Goal: Check status: Check status

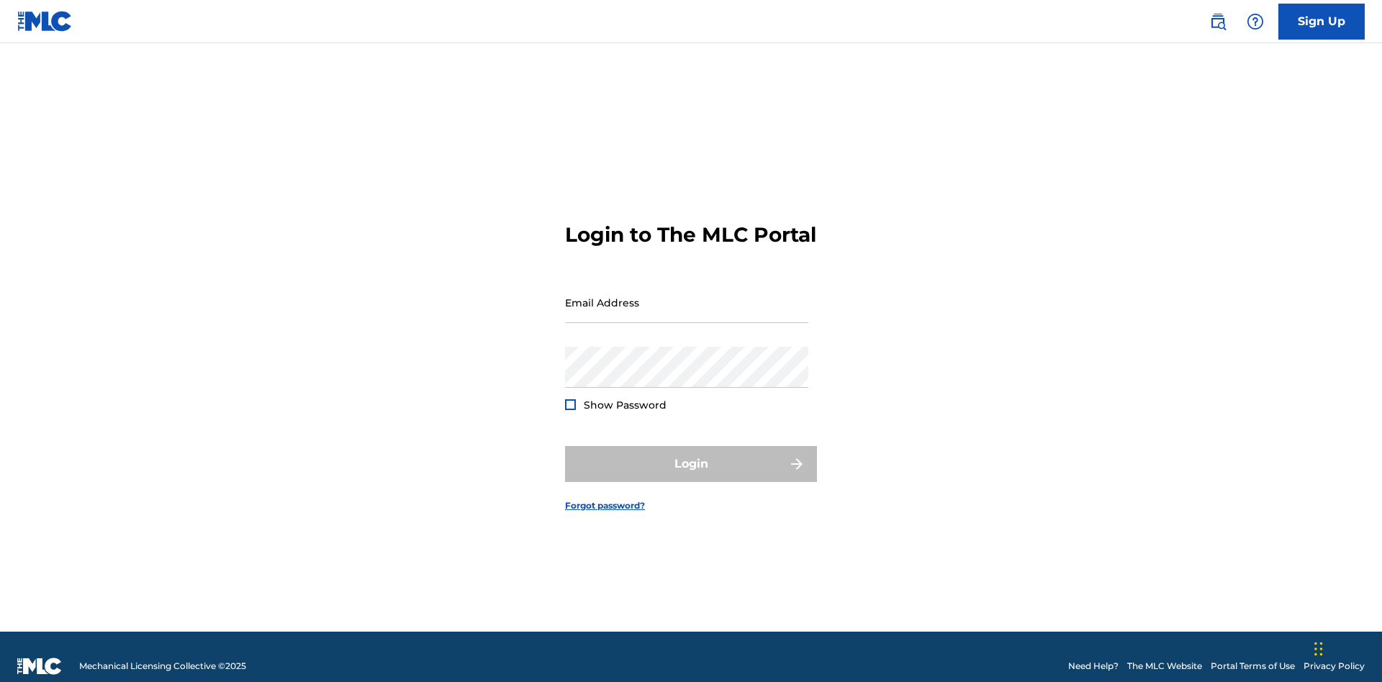
scroll to position [19, 0]
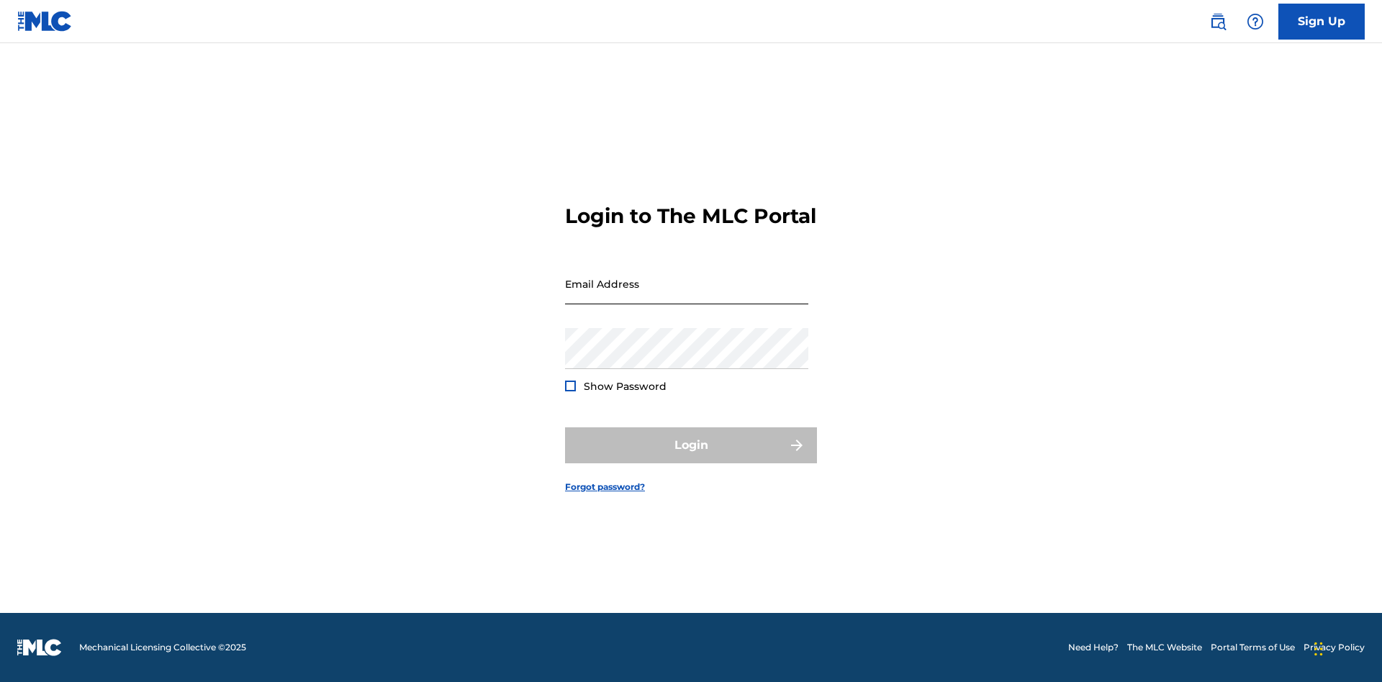
click at [687, 296] on input "Email Address" at bounding box center [686, 283] width 243 height 41
type input "[EMAIL_ADDRESS][DOMAIN_NAME]"
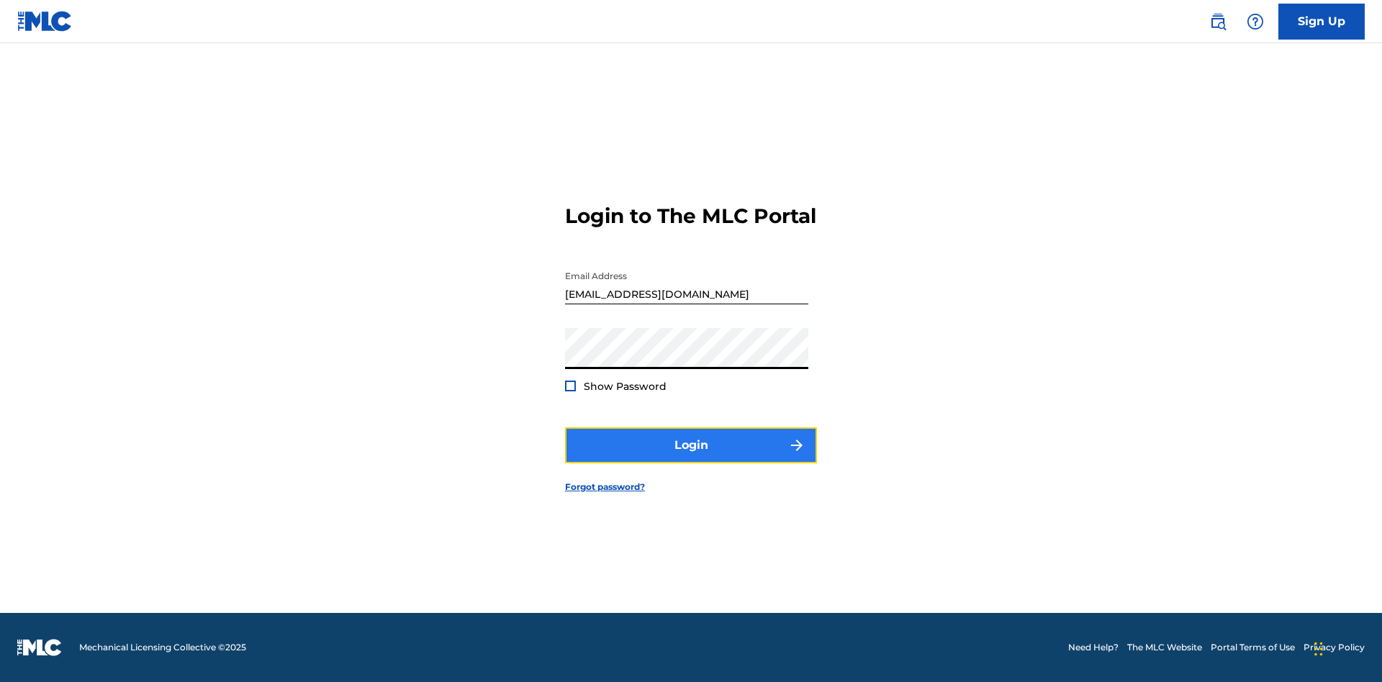
click at [691, 458] on button "Login" at bounding box center [691, 445] width 252 height 36
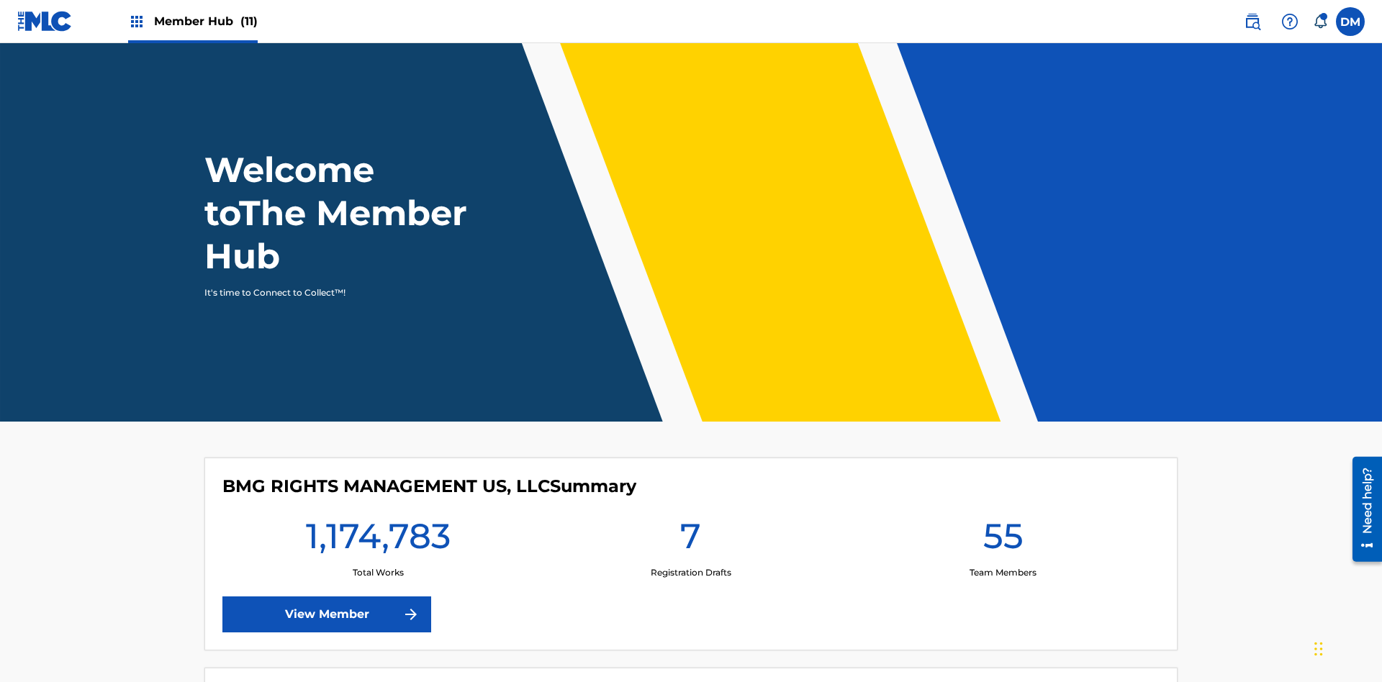
click at [192, 21] on span "Member Hub (11)" at bounding box center [206, 21] width 104 height 17
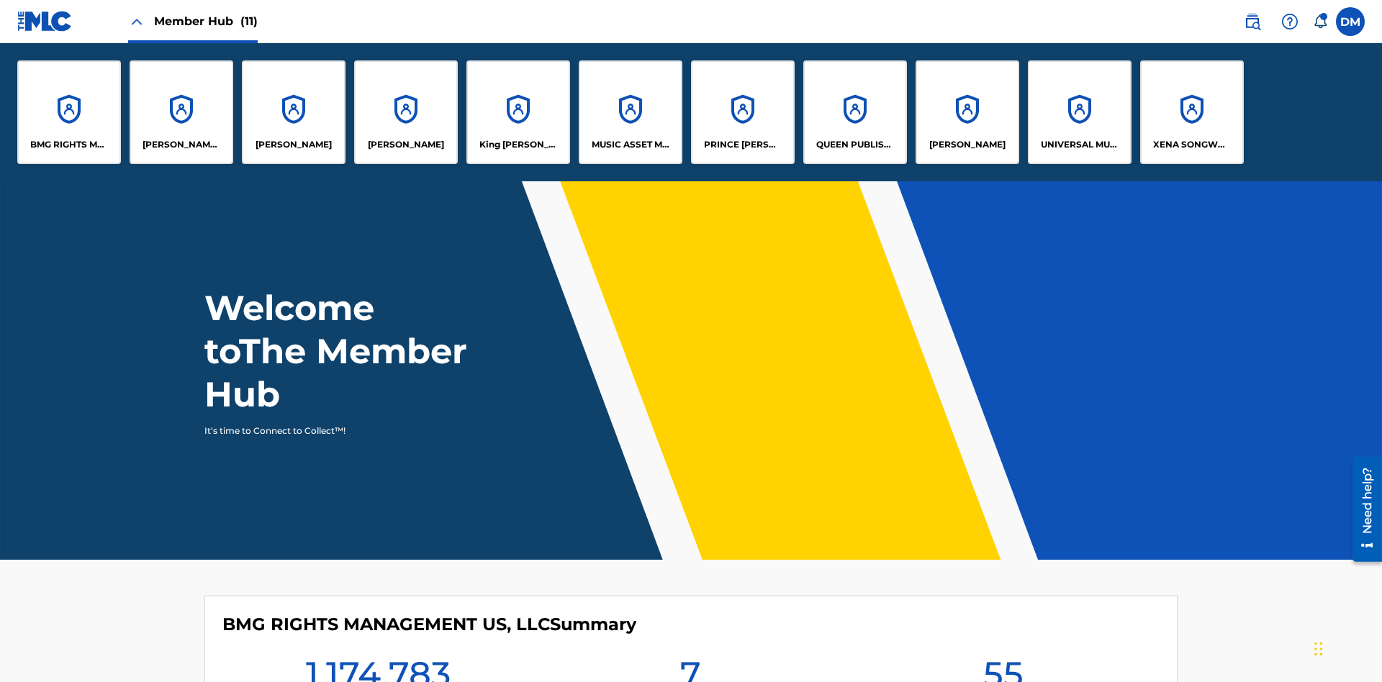
scroll to position [52, 0]
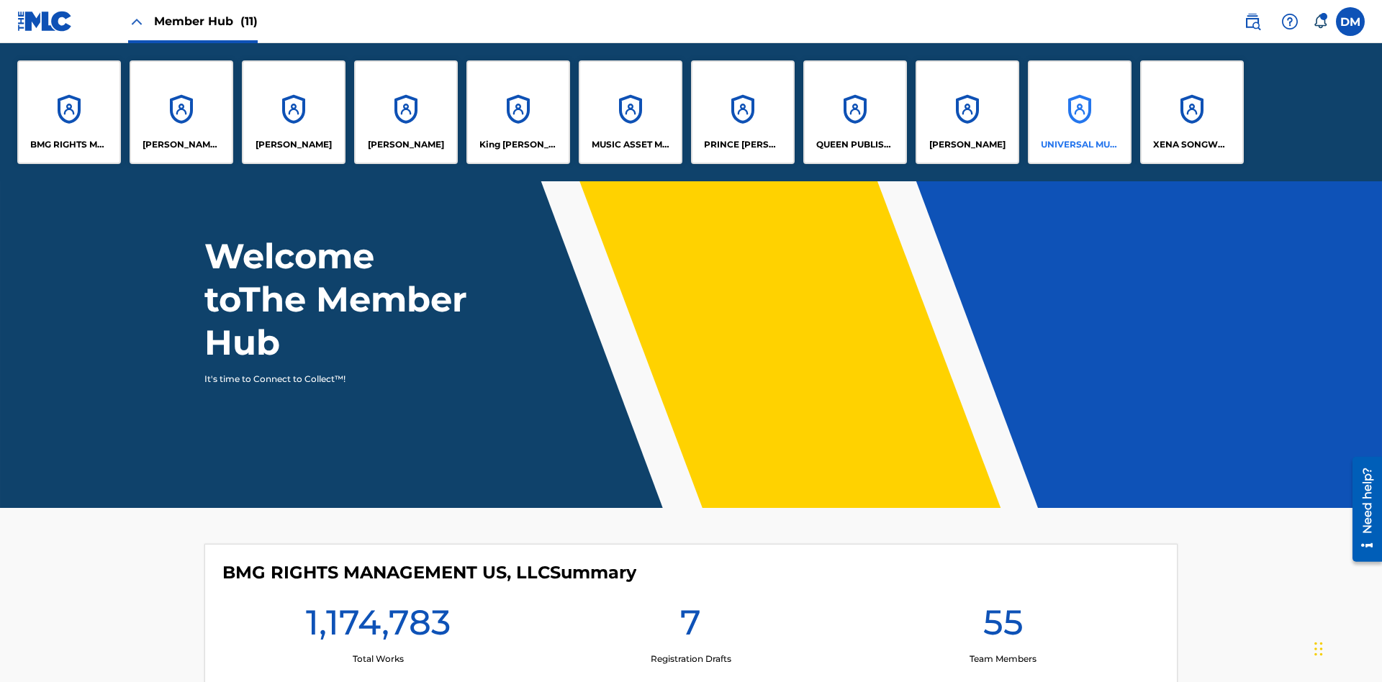
click at [1079, 145] on p "UNIVERSAL MUSIC PUB GROUP" at bounding box center [1080, 144] width 78 height 13
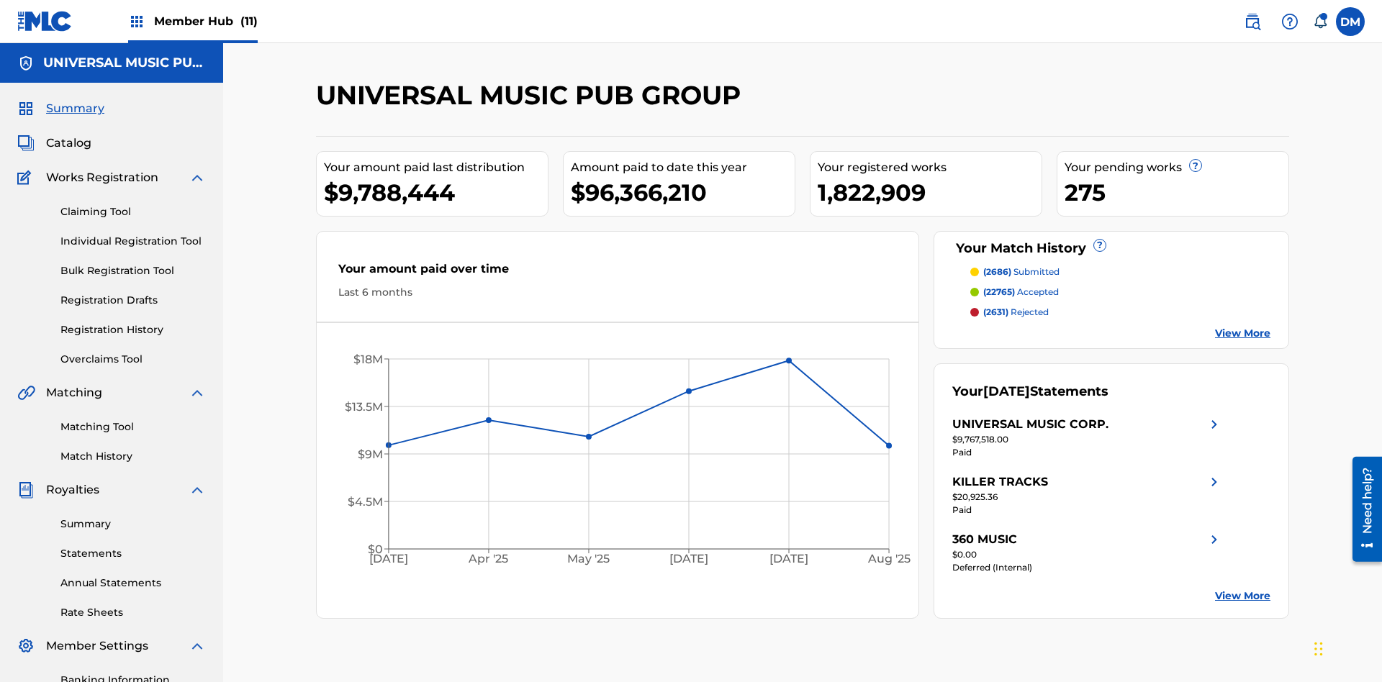
scroll to position [210, 0]
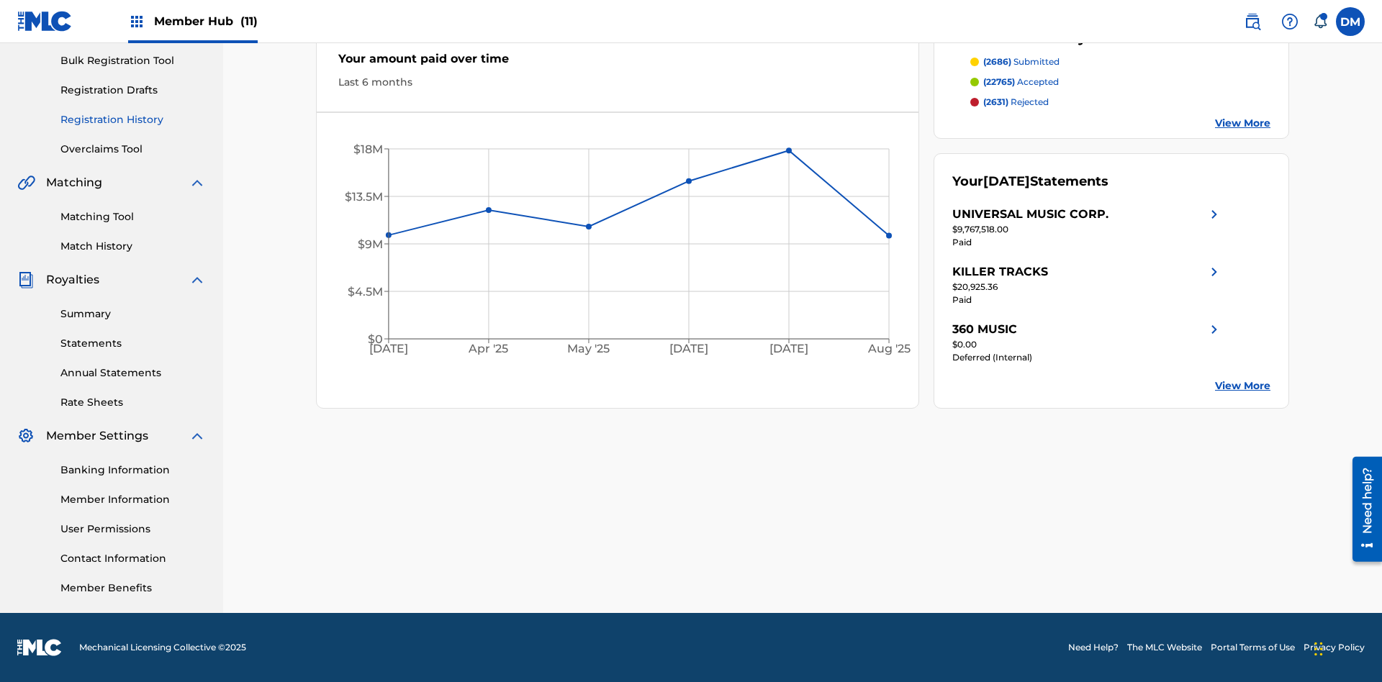
click at [133, 119] on link "Registration History" at bounding box center [132, 119] width 145 height 15
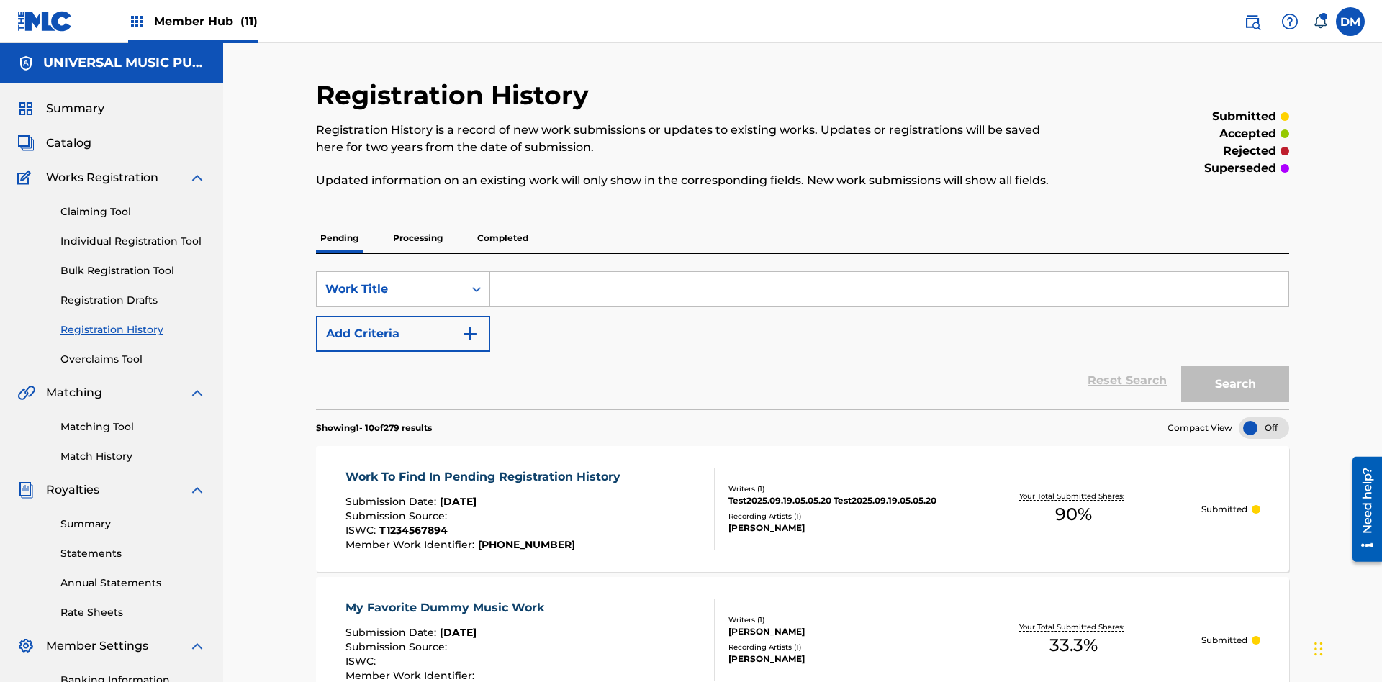
scroll to position [137, 0]
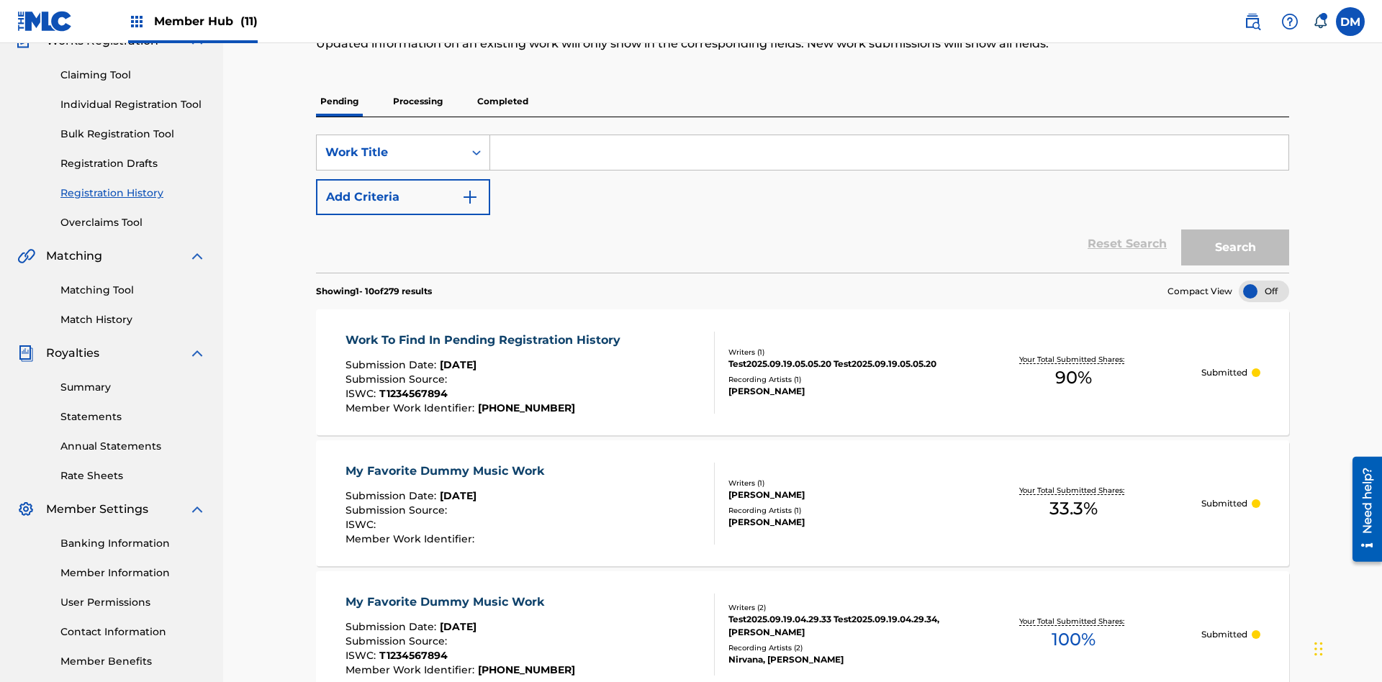
click at [417, 101] on p "Processing" at bounding box center [418, 101] width 58 height 30
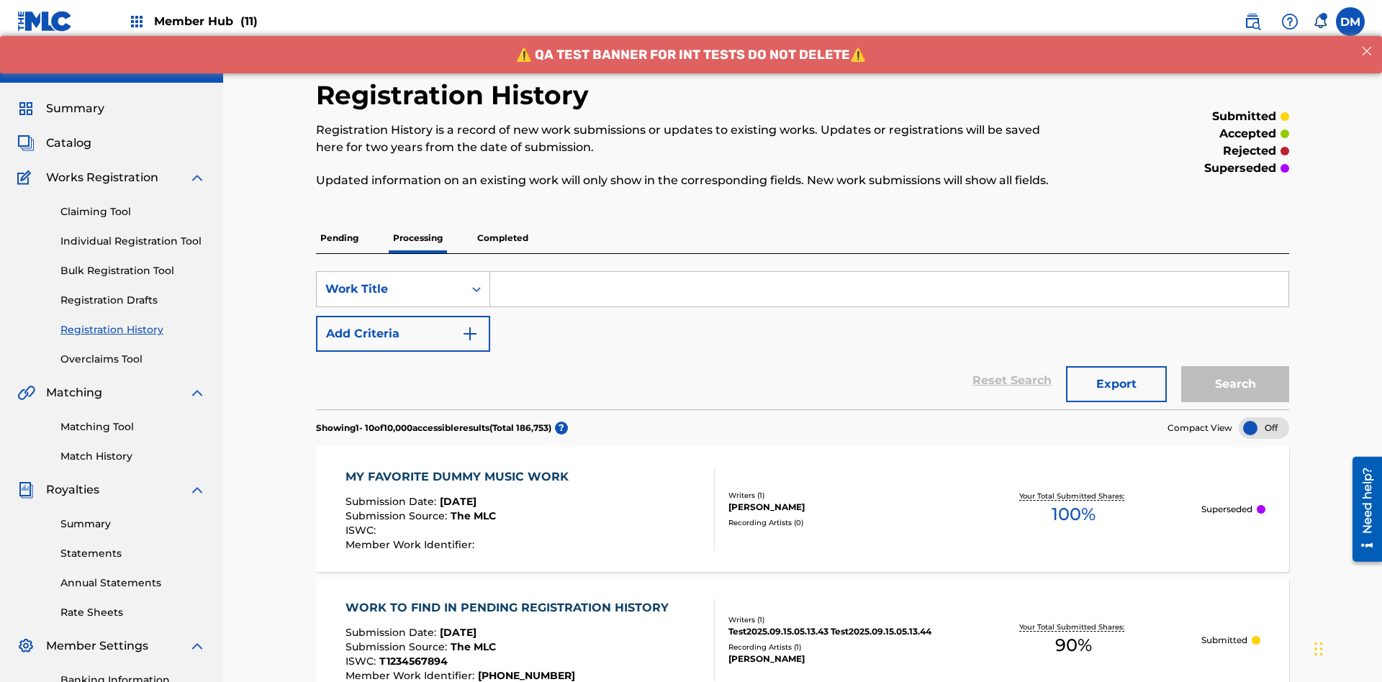
scroll to position [194, 0]
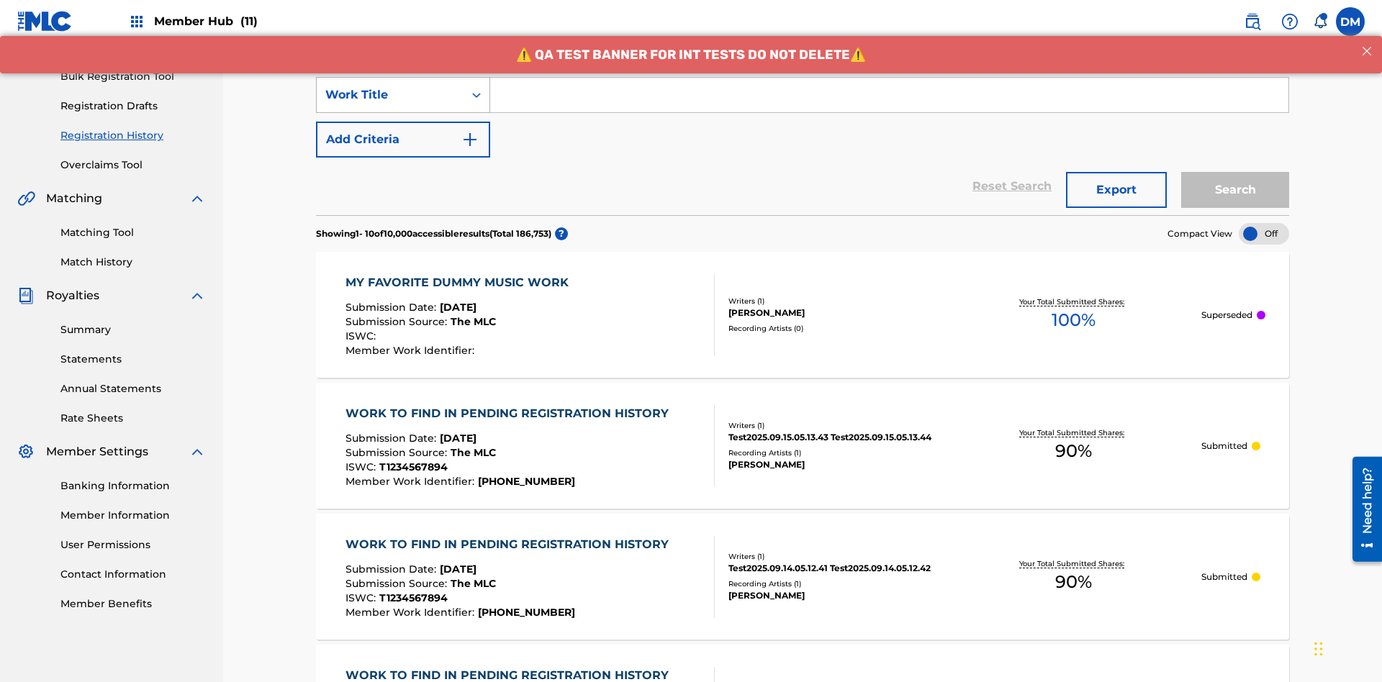
click at [390, 95] on div "Work Title" at bounding box center [390, 94] width 130 height 17
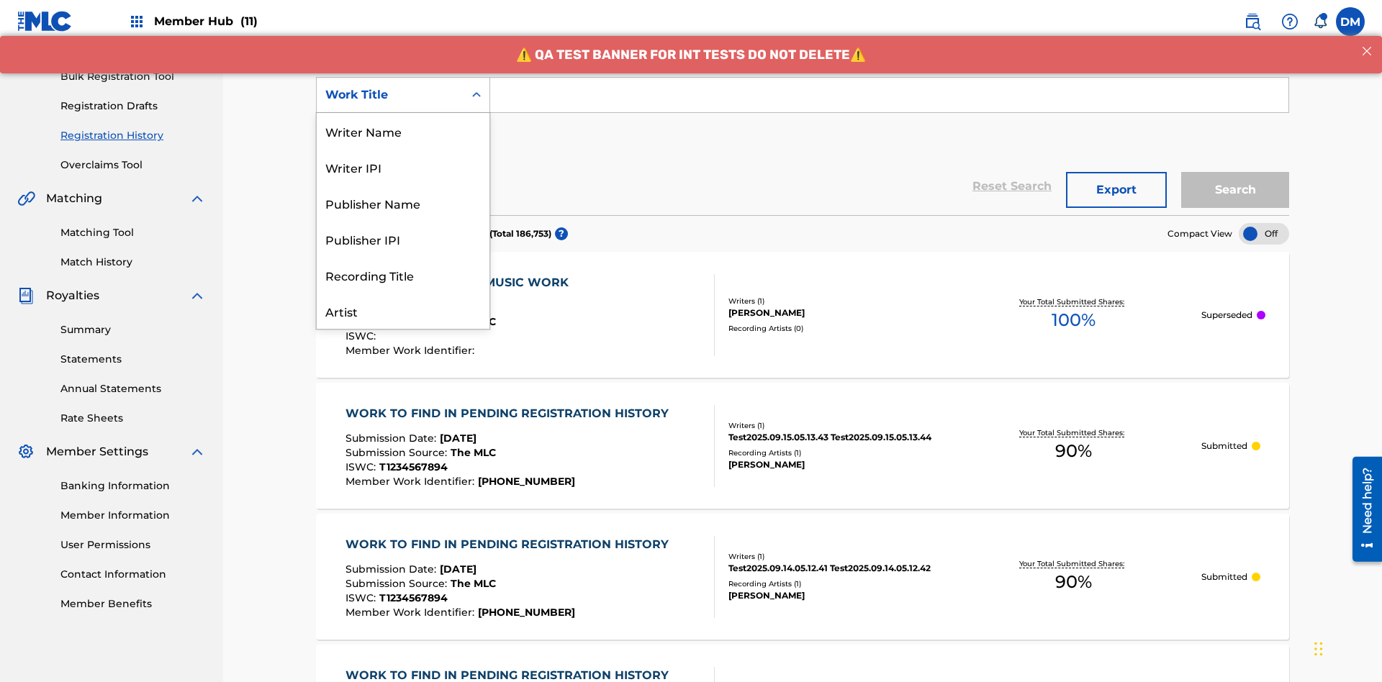
scroll to position [72, 0]
click at [403, 311] on div "Work Title" at bounding box center [403, 311] width 173 height 36
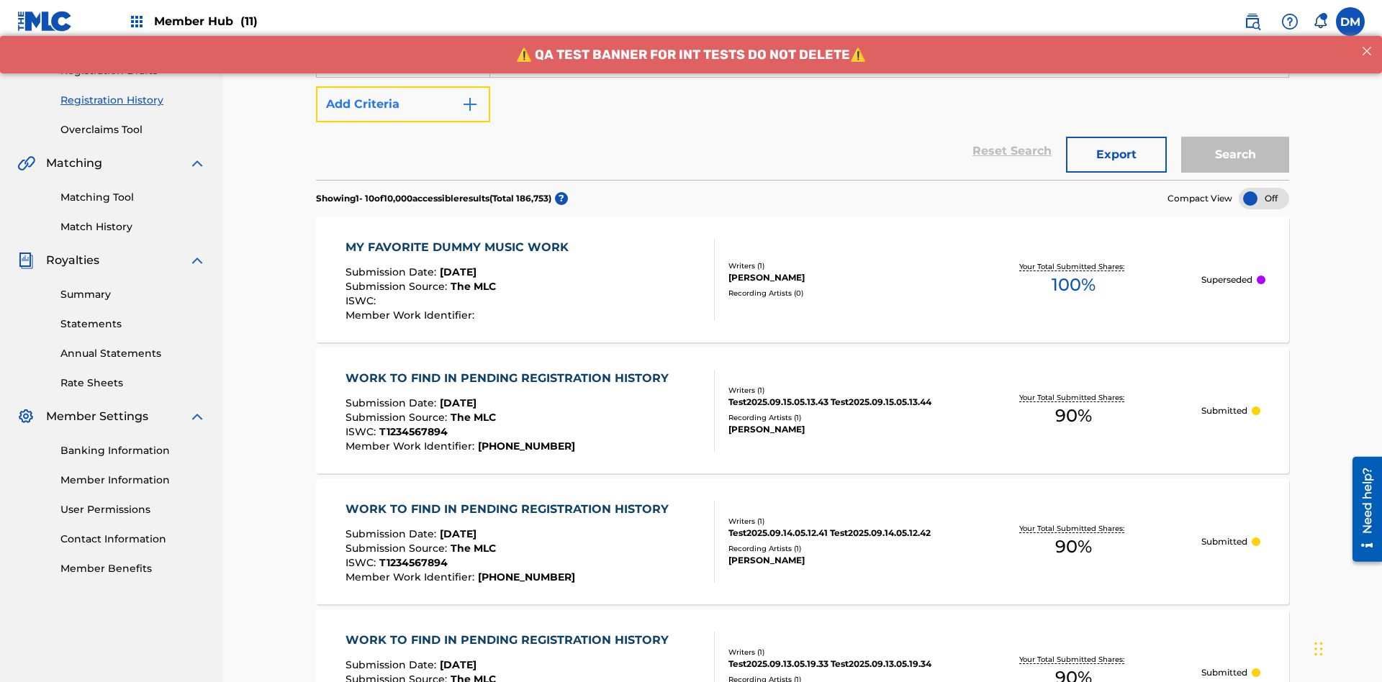
click at [403, 104] on button "Add Criteria" at bounding box center [403, 104] width 174 height 36
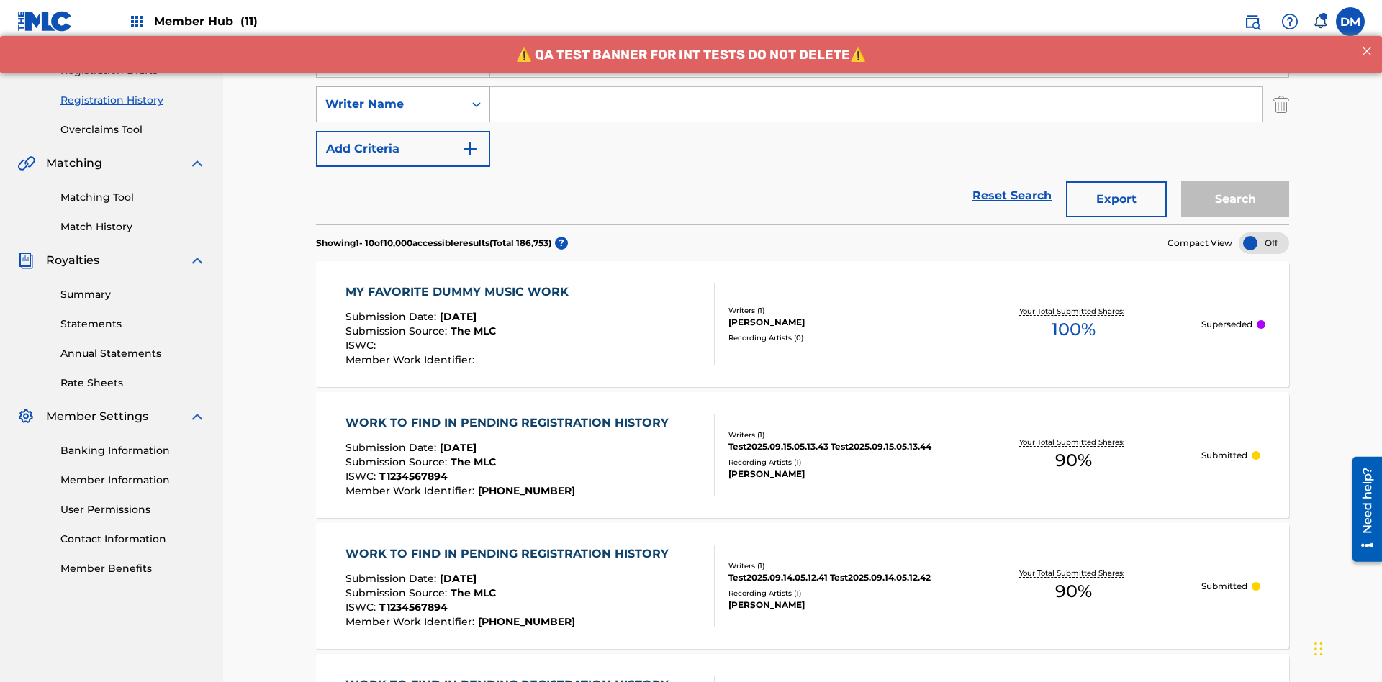
click at [390, 96] on div "Writer Name" at bounding box center [390, 104] width 130 height 17
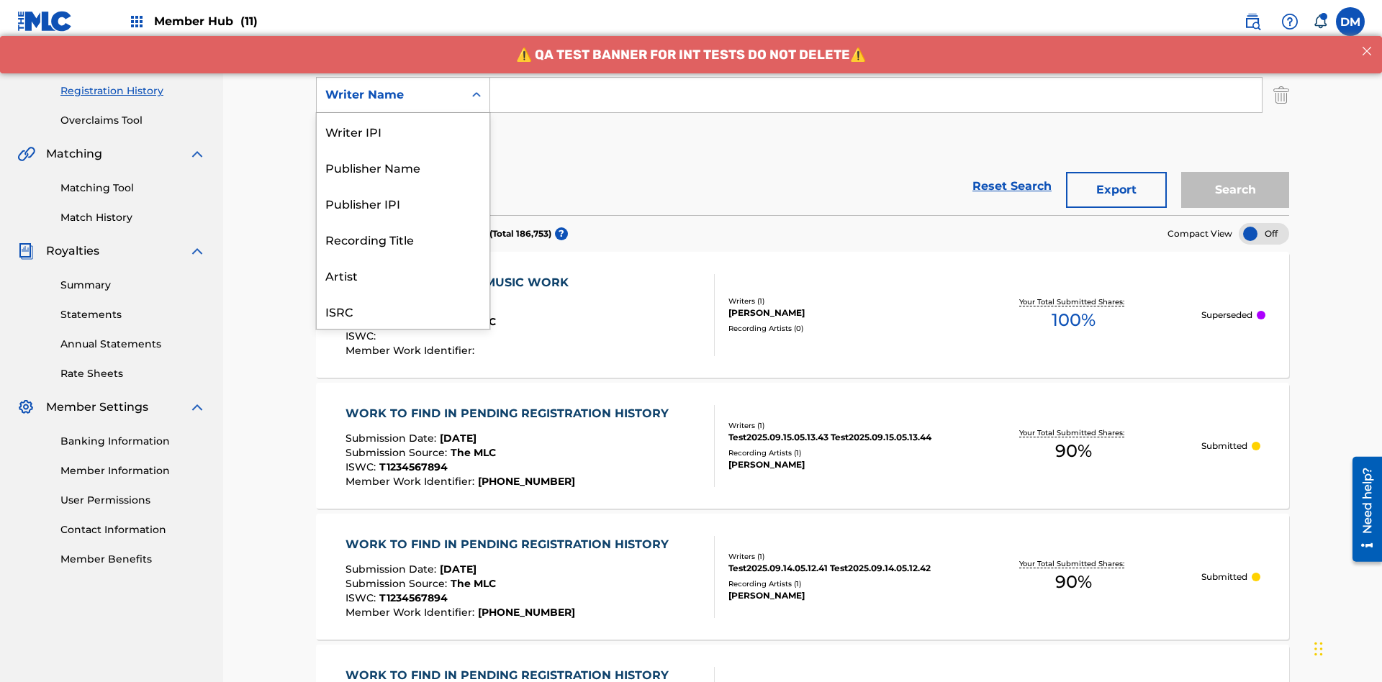
scroll to position [36, 0]
click at [403, 203] on div "Recording Title" at bounding box center [403, 203] width 173 height 36
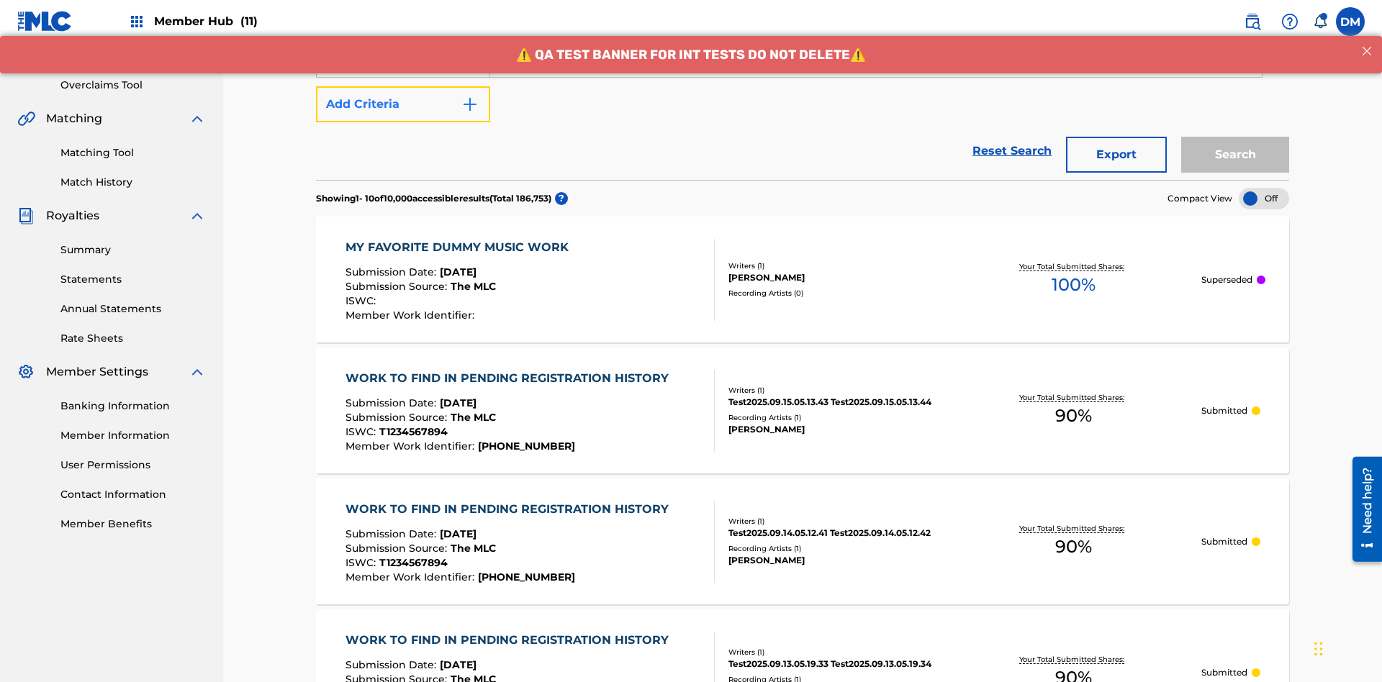
click at [403, 104] on button "Add Criteria" at bounding box center [403, 104] width 174 height 36
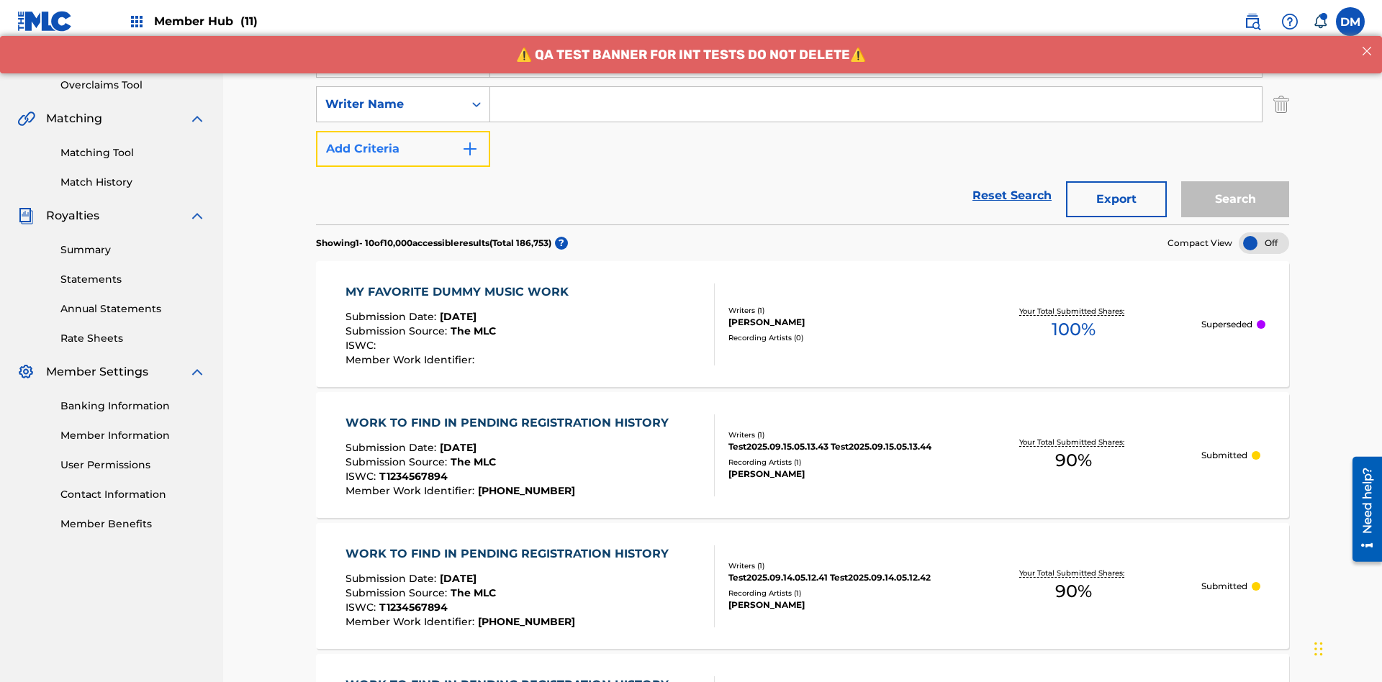
scroll to position [284, 0]
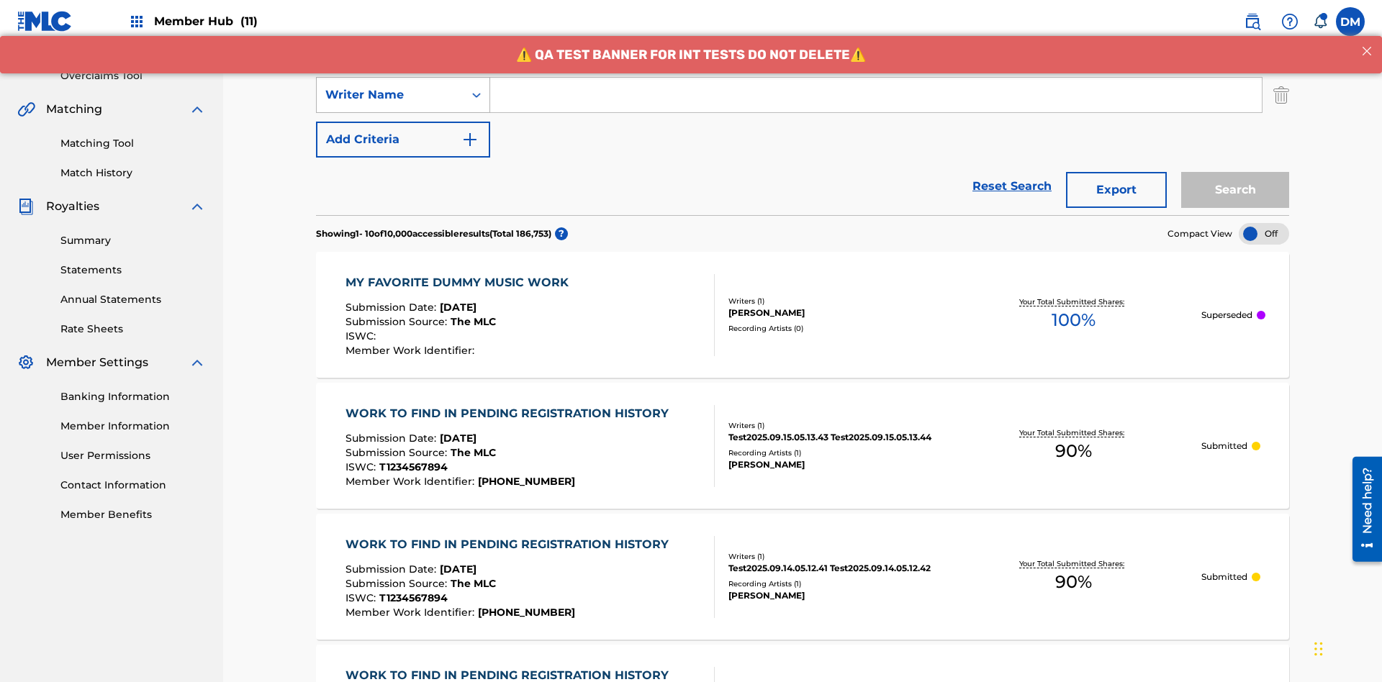
click at [390, 95] on div "Writer Name" at bounding box center [390, 94] width 130 height 17
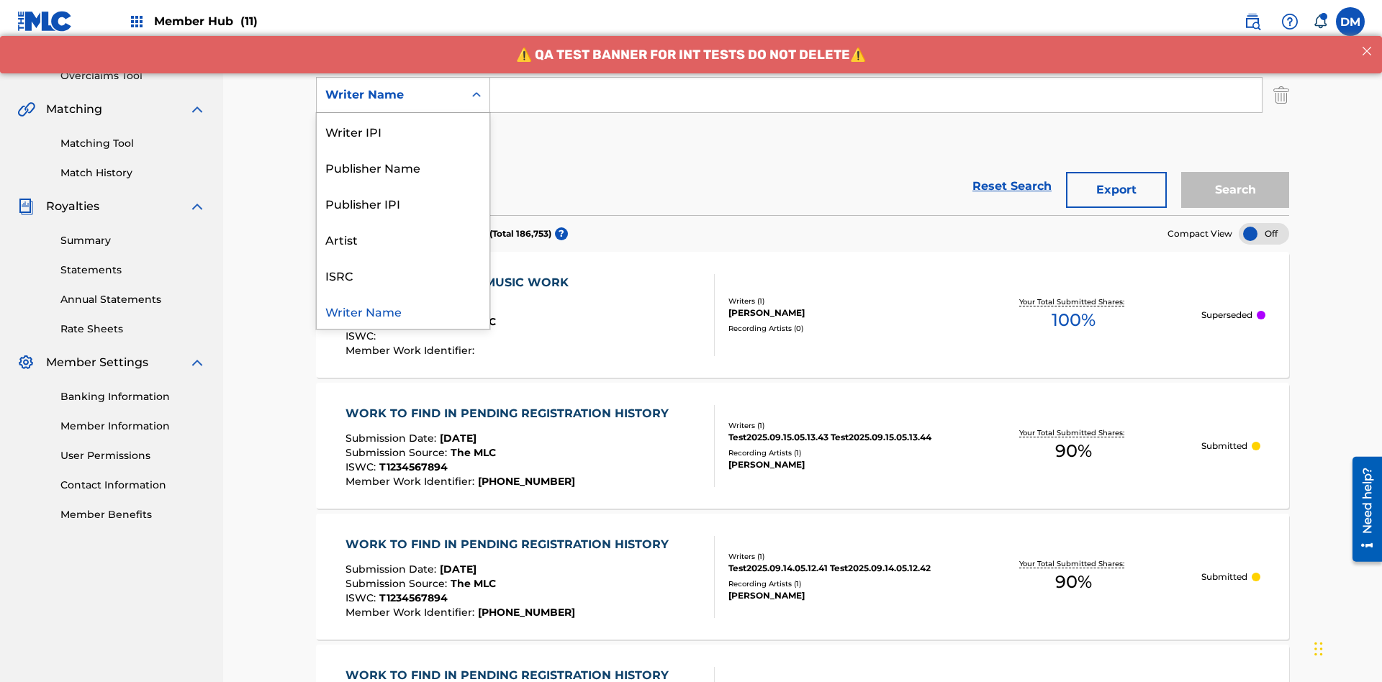
click at [403, 275] on div "ISRC" at bounding box center [403, 275] width 173 height 36
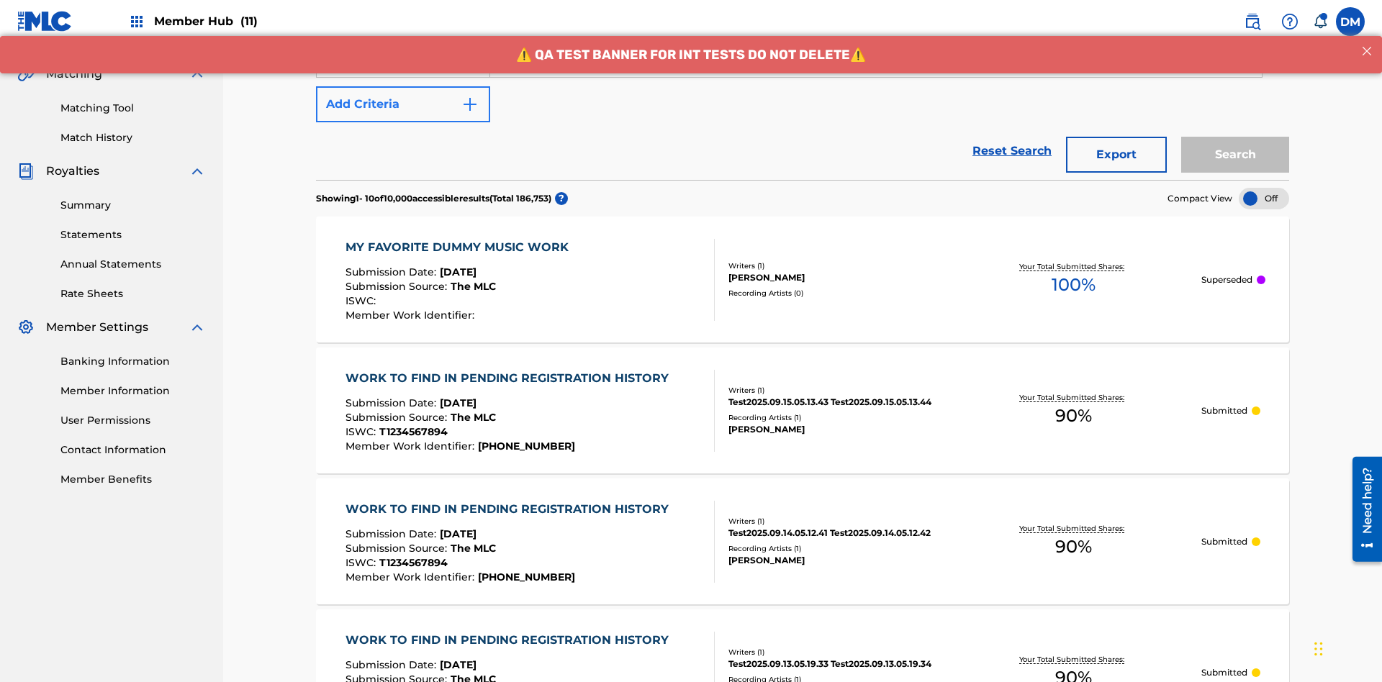
click at [403, 104] on button "Add Criteria" at bounding box center [403, 104] width 174 height 36
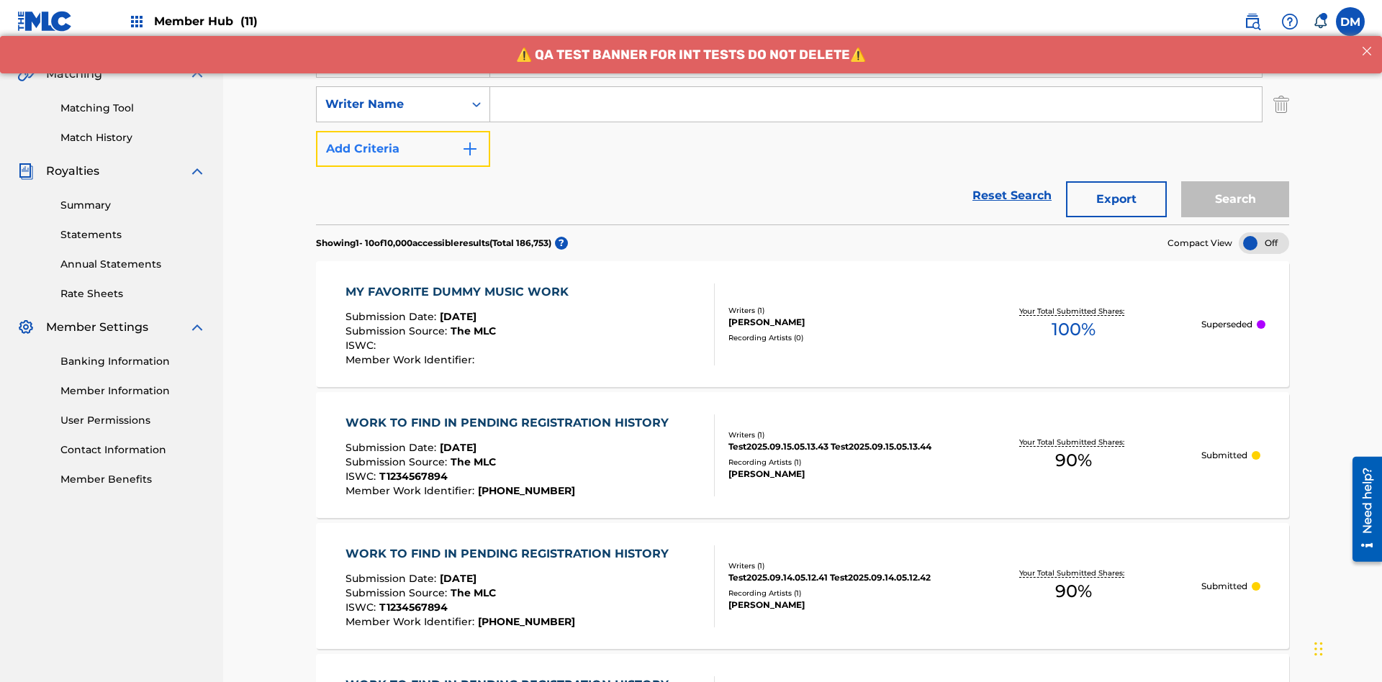
scroll to position [328, 0]
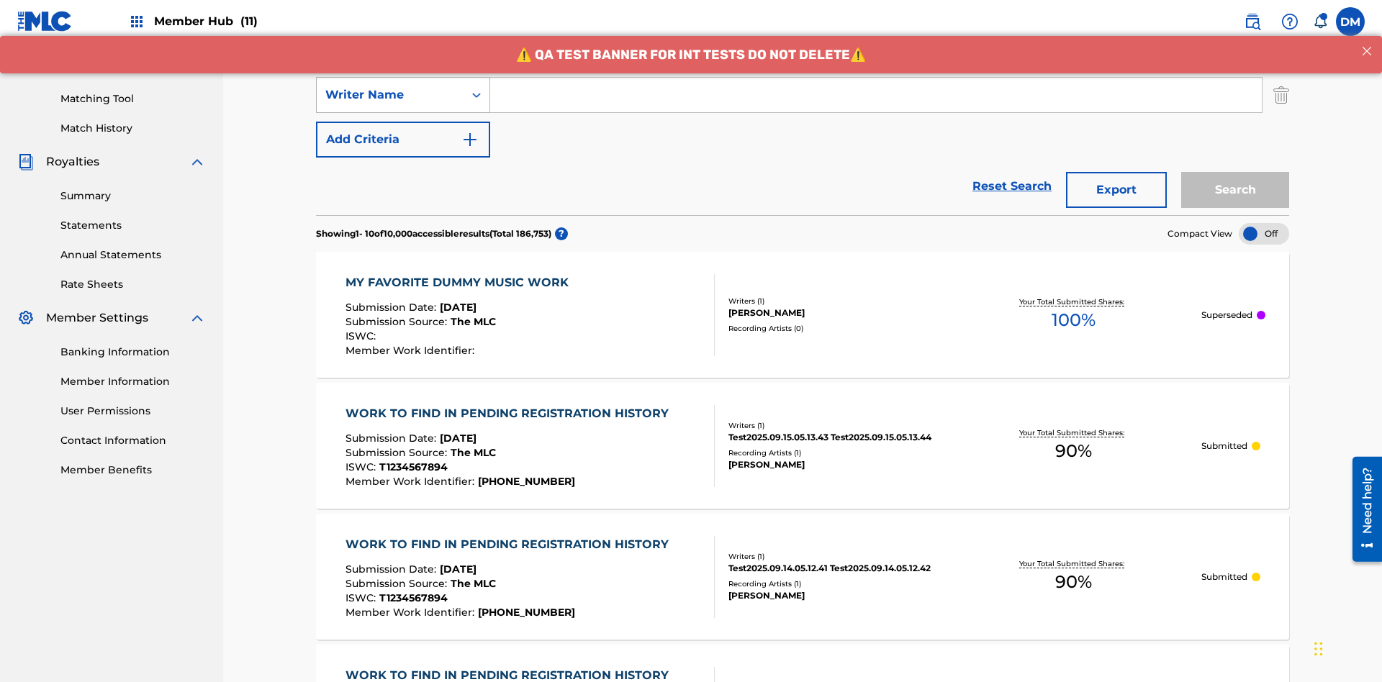
click at [390, 95] on div "Writer Name" at bounding box center [390, 94] width 130 height 17
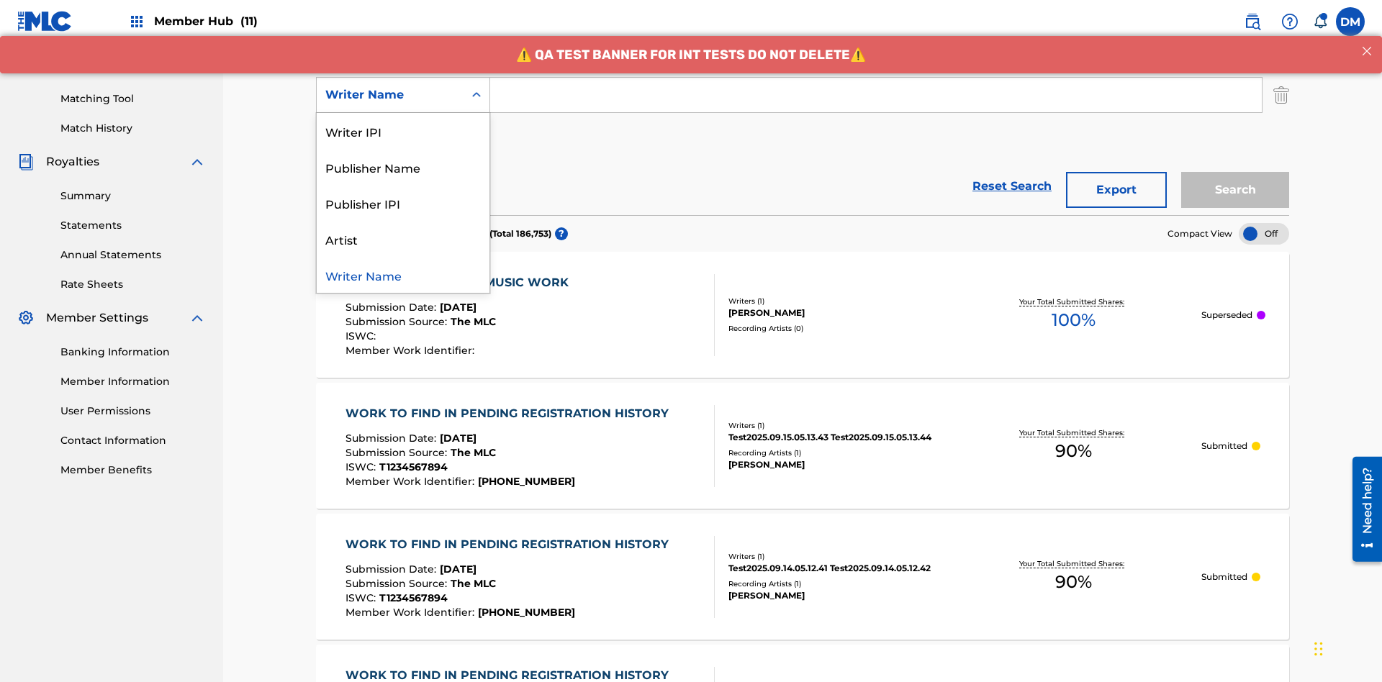
click at [403, 203] on div "Publisher IPI" at bounding box center [403, 203] width 173 height 36
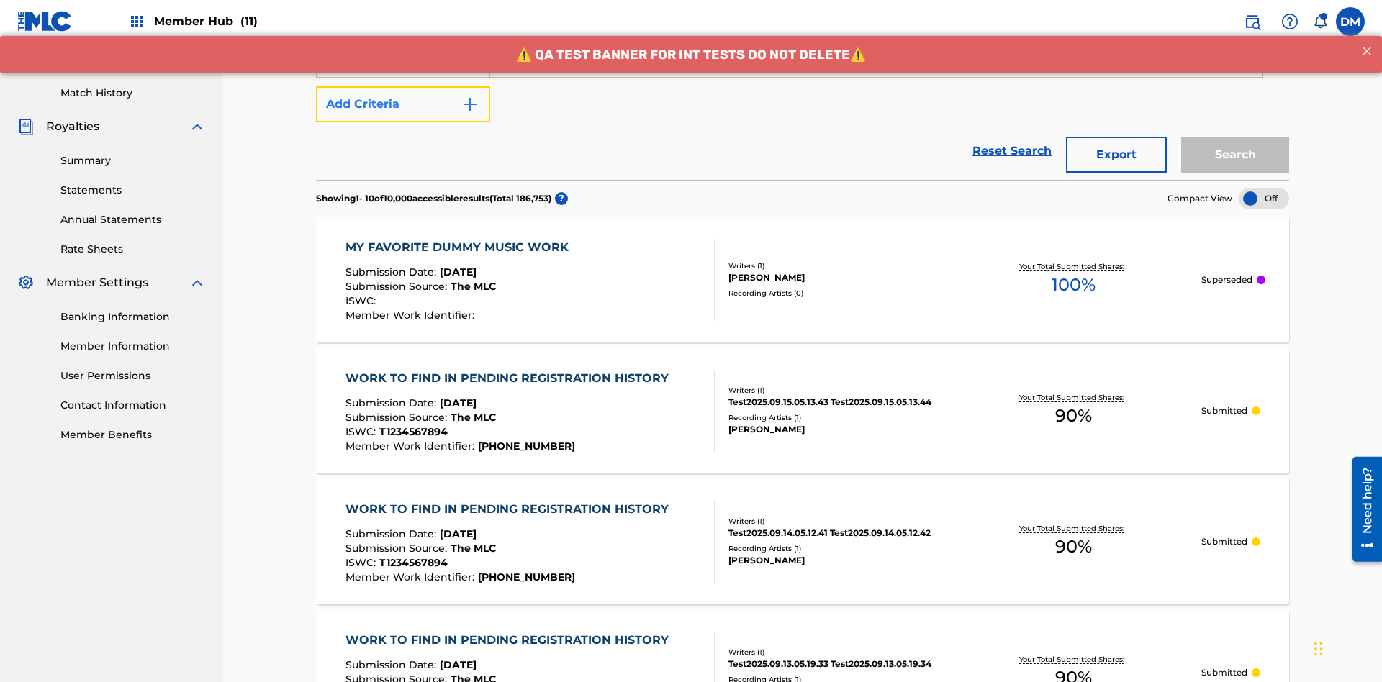
click at [403, 104] on button "Add Criteria" at bounding box center [403, 104] width 174 height 36
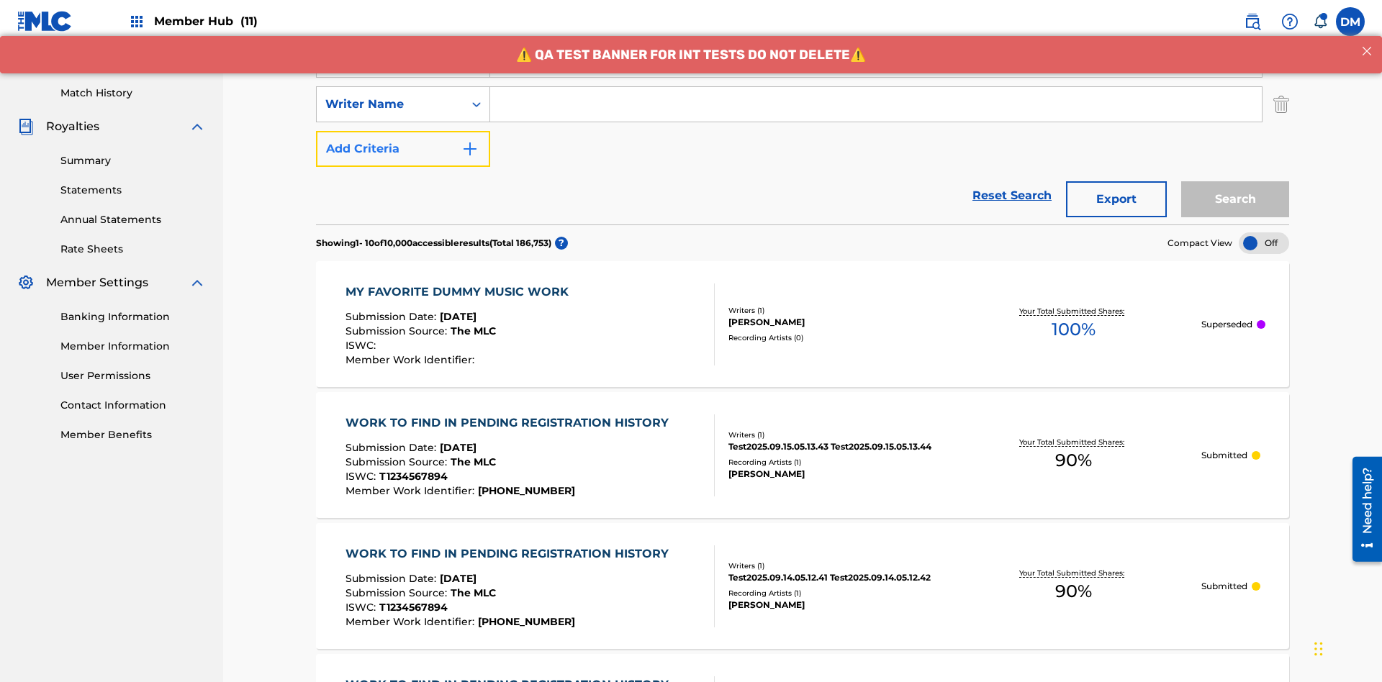
scroll to position [373, 0]
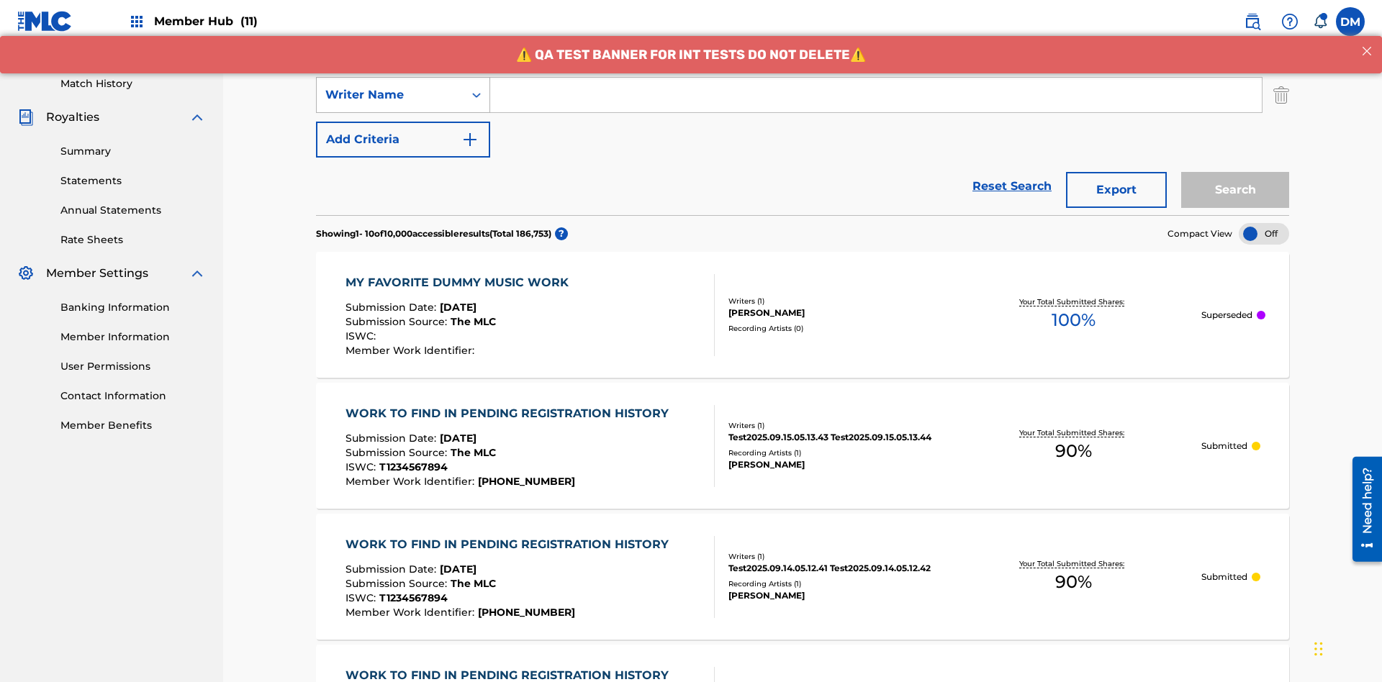
click at [390, 95] on div "Writer Name" at bounding box center [390, 94] width 130 height 17
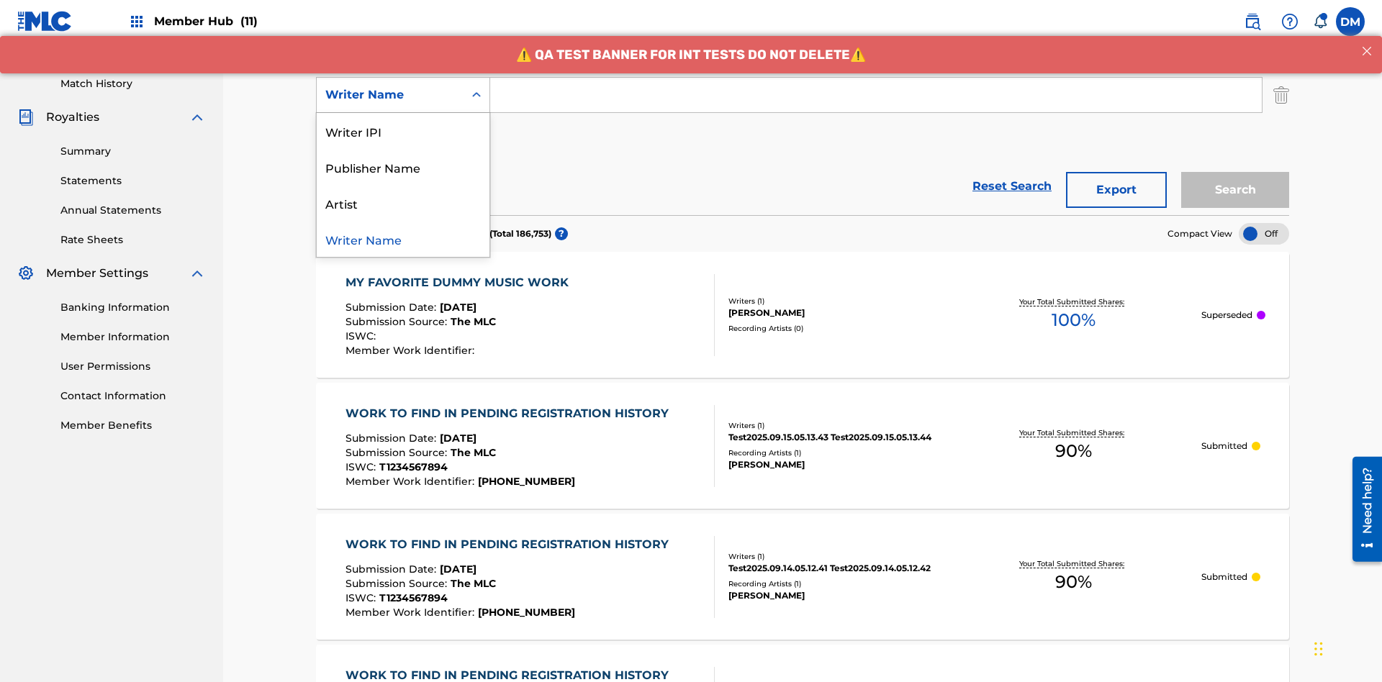
click at [403, 203] on div "Artist" at bounding box center [403, 203] width 173 height 36
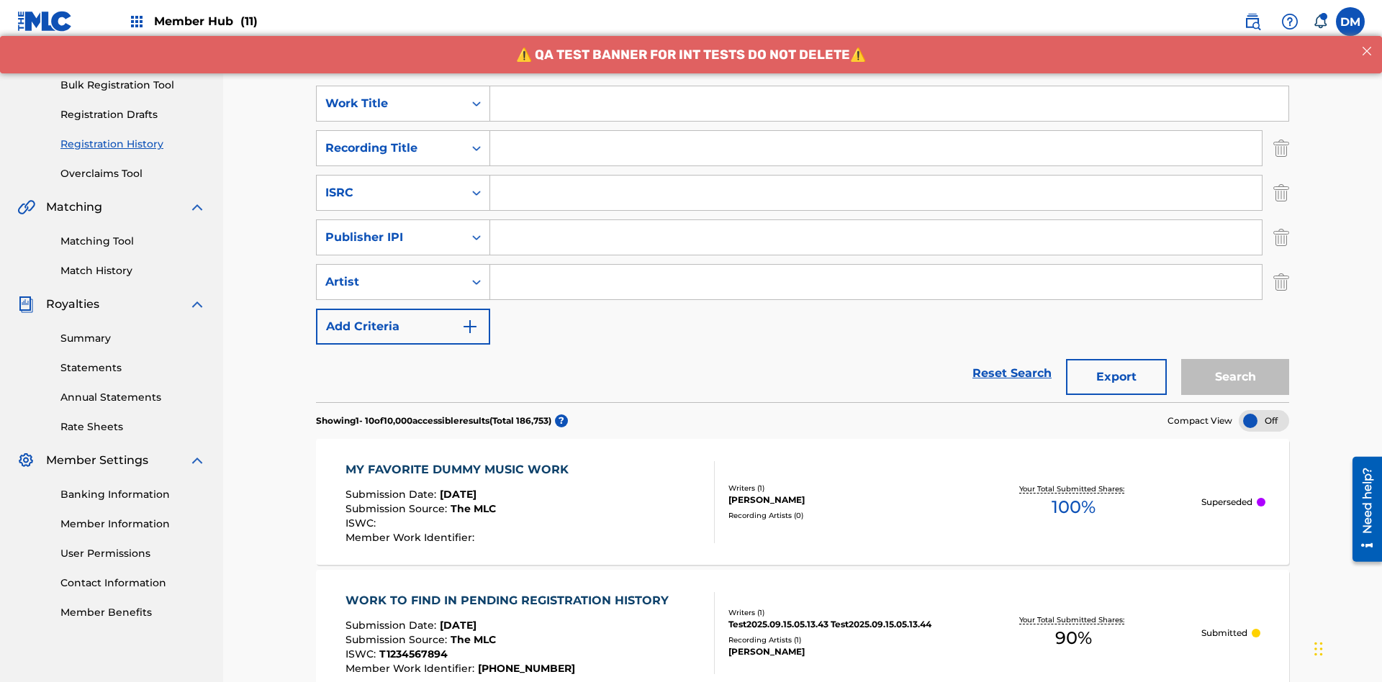
click at [889, 104] on input "Search Form" at bounding box center [889, 103] width 798 height 35
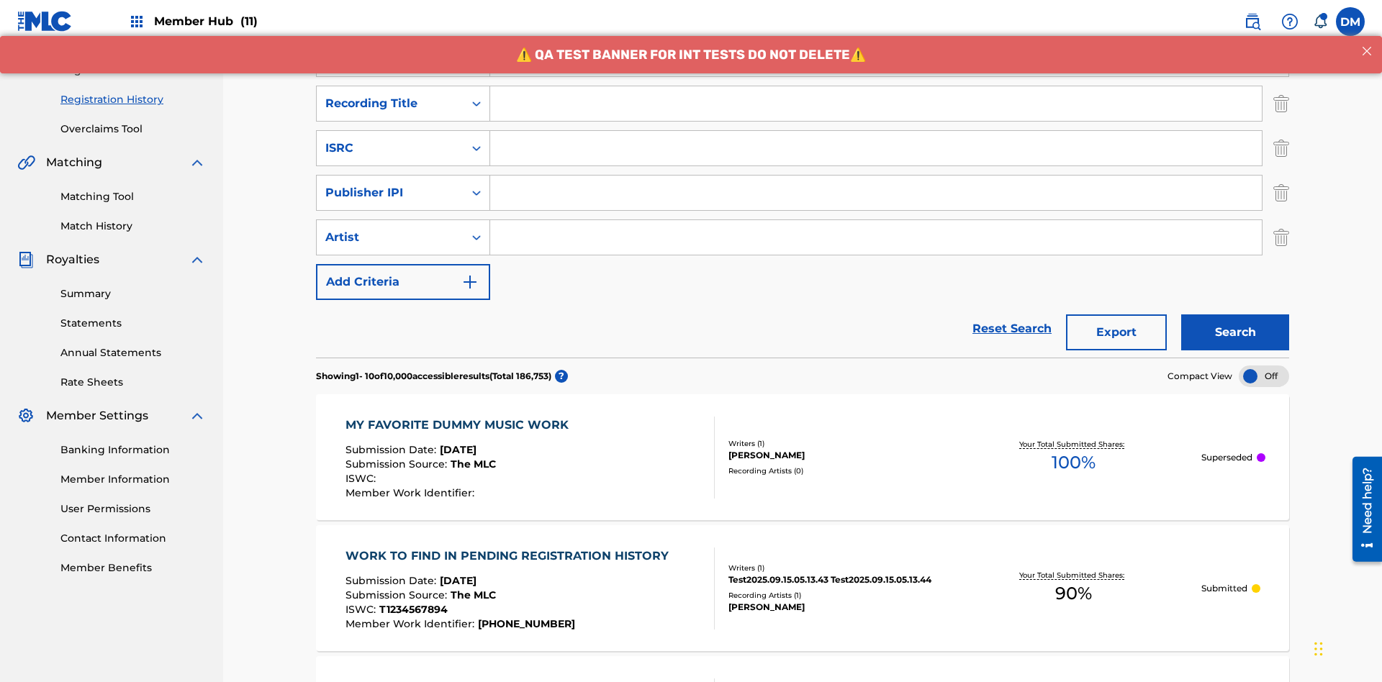
type input "Work to find in Pending Registration History"
click at [876, 104] on input "Search Form" at bounding box center [875, 103] width 771 height 35
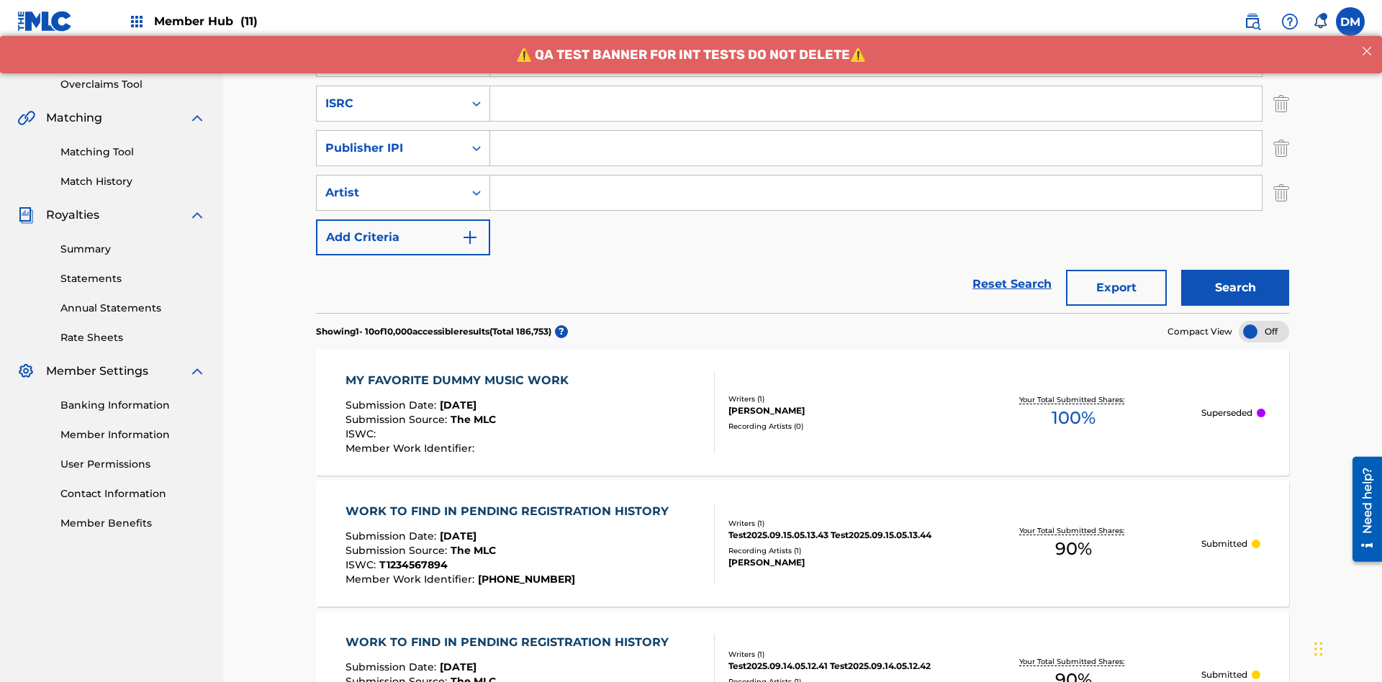
type input "Best Song Ever"
click at [876, 104] on input "Search Form" at bounding box center [875, 103] width 771 height 35
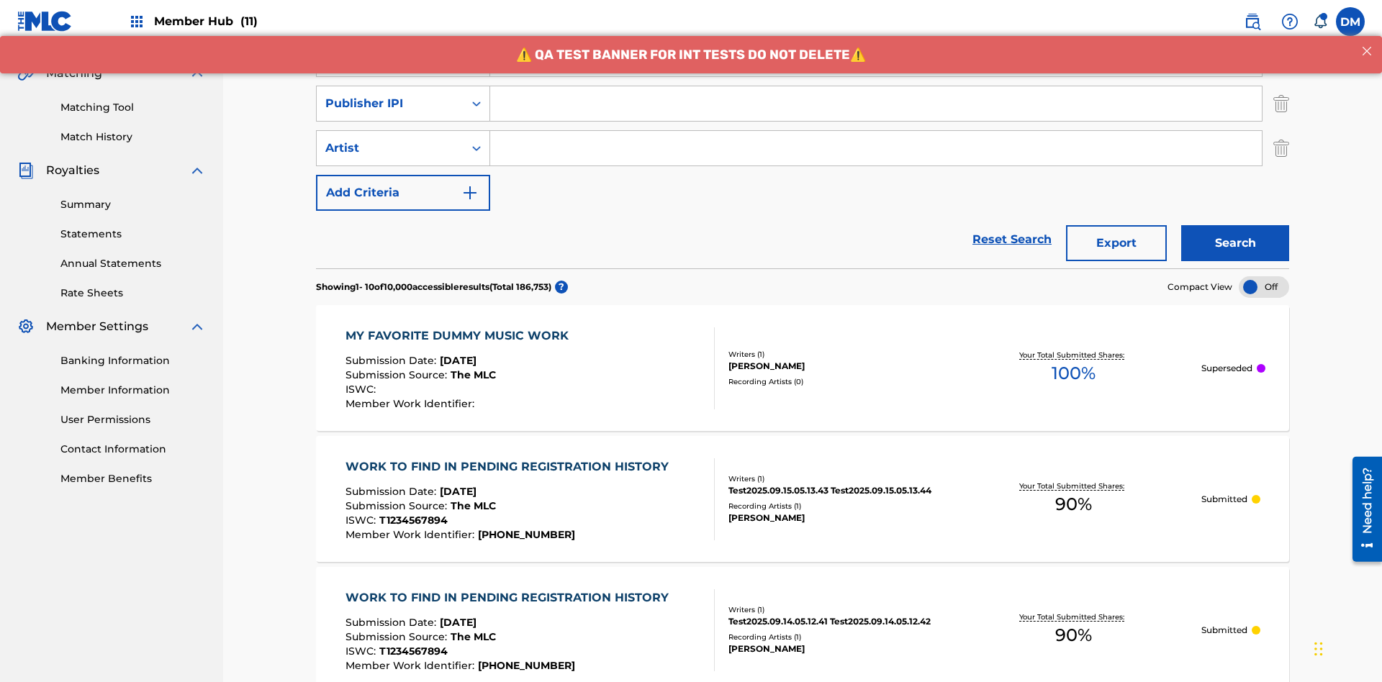
type input "AA3123123123"
click at [876, 104] on input "Search Form" at bounding box center [875, 103] width 771 height 35
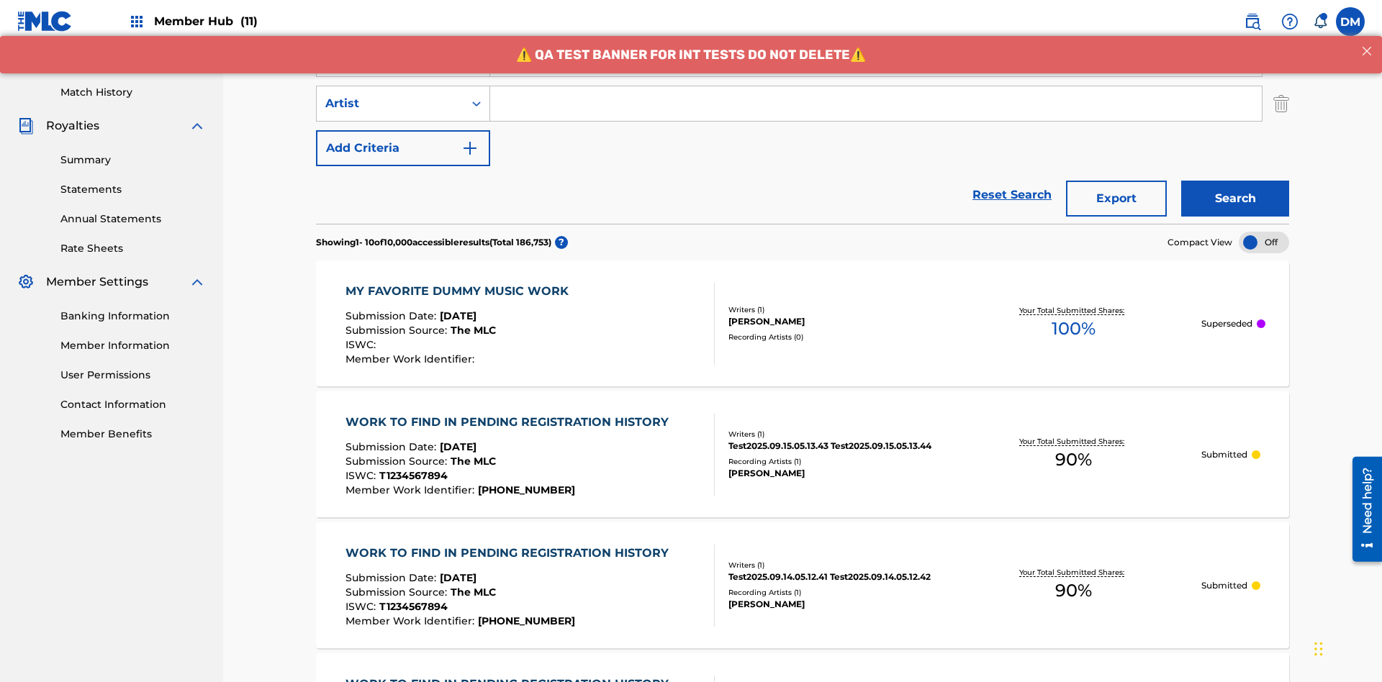
type input "00595839777"
click at [876, 104] on input "Search Form" at bounding box center [875, 103] width 771 height 35
type input "[PERSON_NAME]"
click at [1235, 181] on button "Search" at bounding box center [1235, 199] width 108 height 36
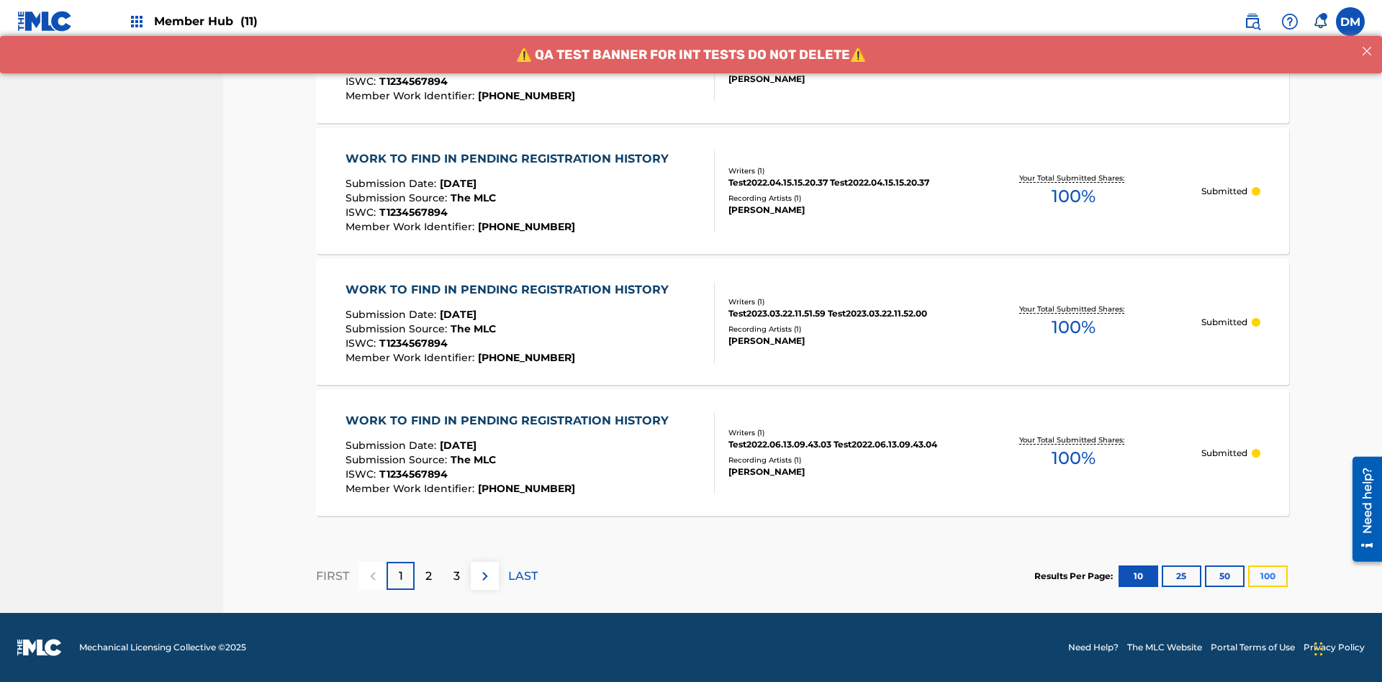
click at [1248, 576] on button "100" at bounding box center [1268, 577] width 40 height 22
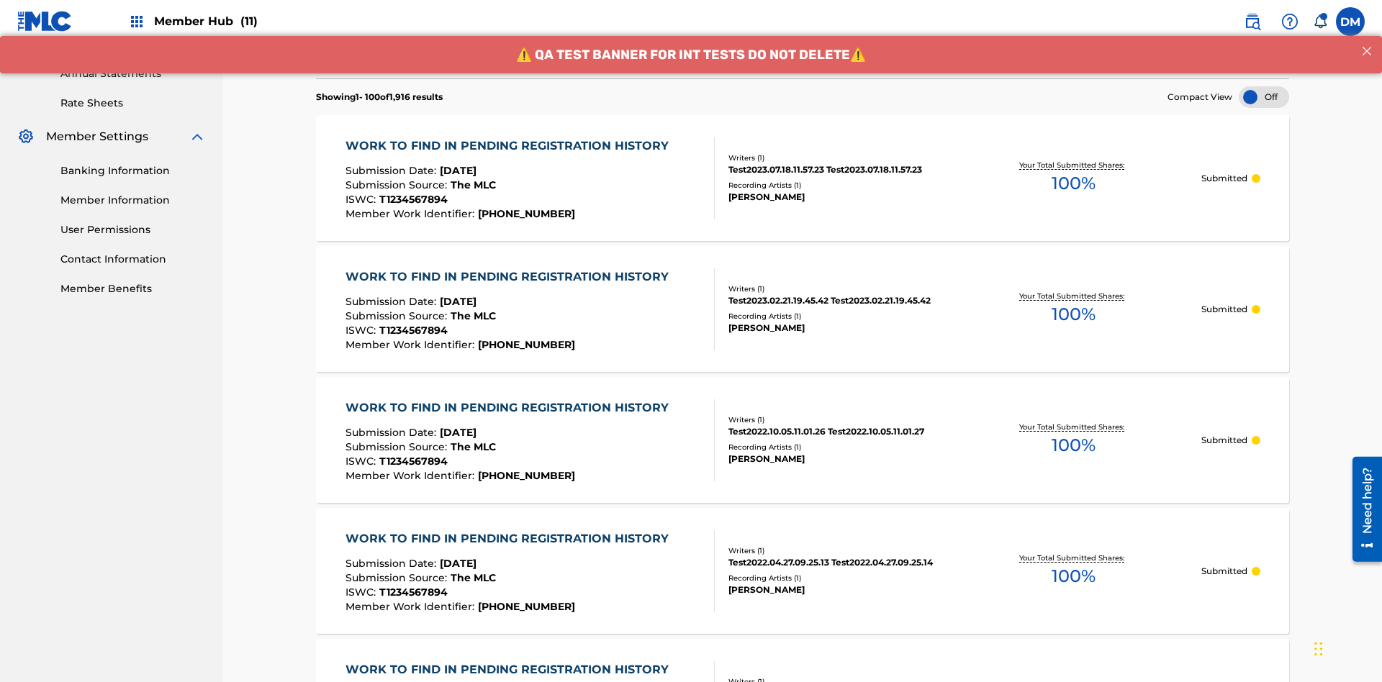
scroll to position [2034, 0]
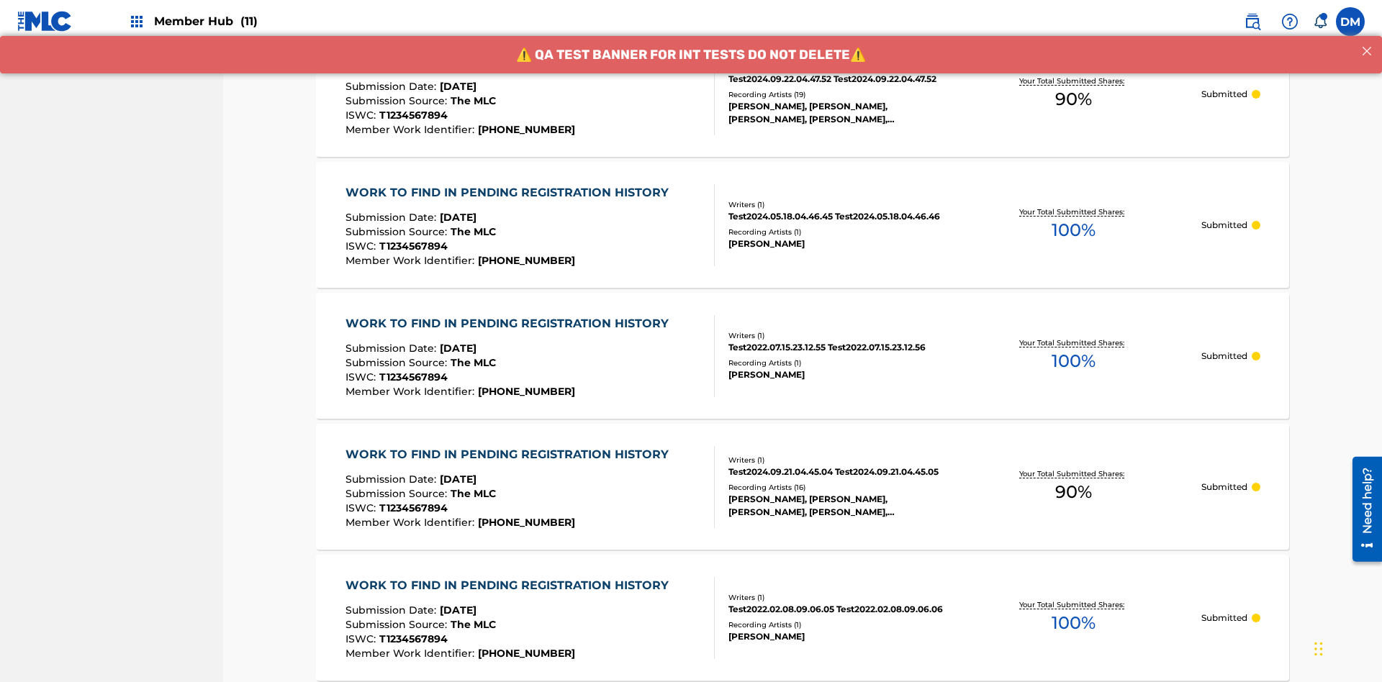
click at [1073, 99] on span "90 %" at bounding box center [1073, 99] width 37 height 26
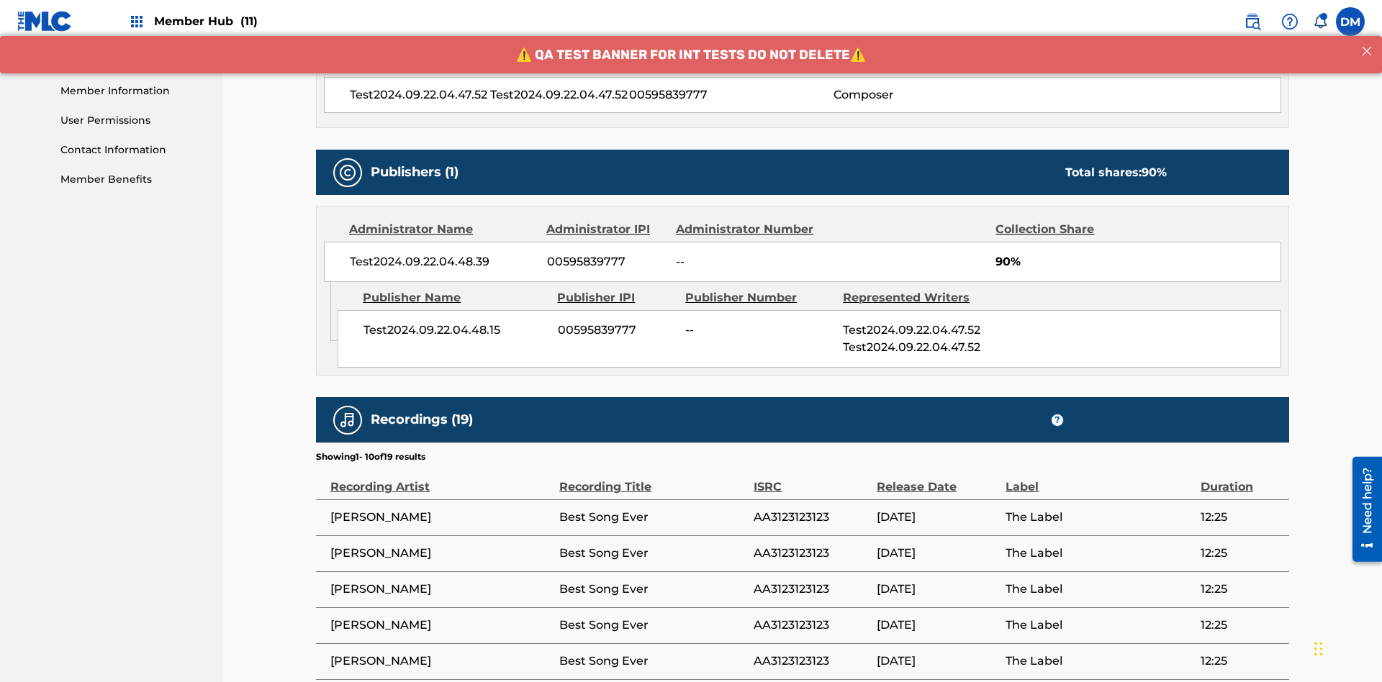
scroll to position [854, 0]
